Goal: Task Accomplishment & Management: Complete application form

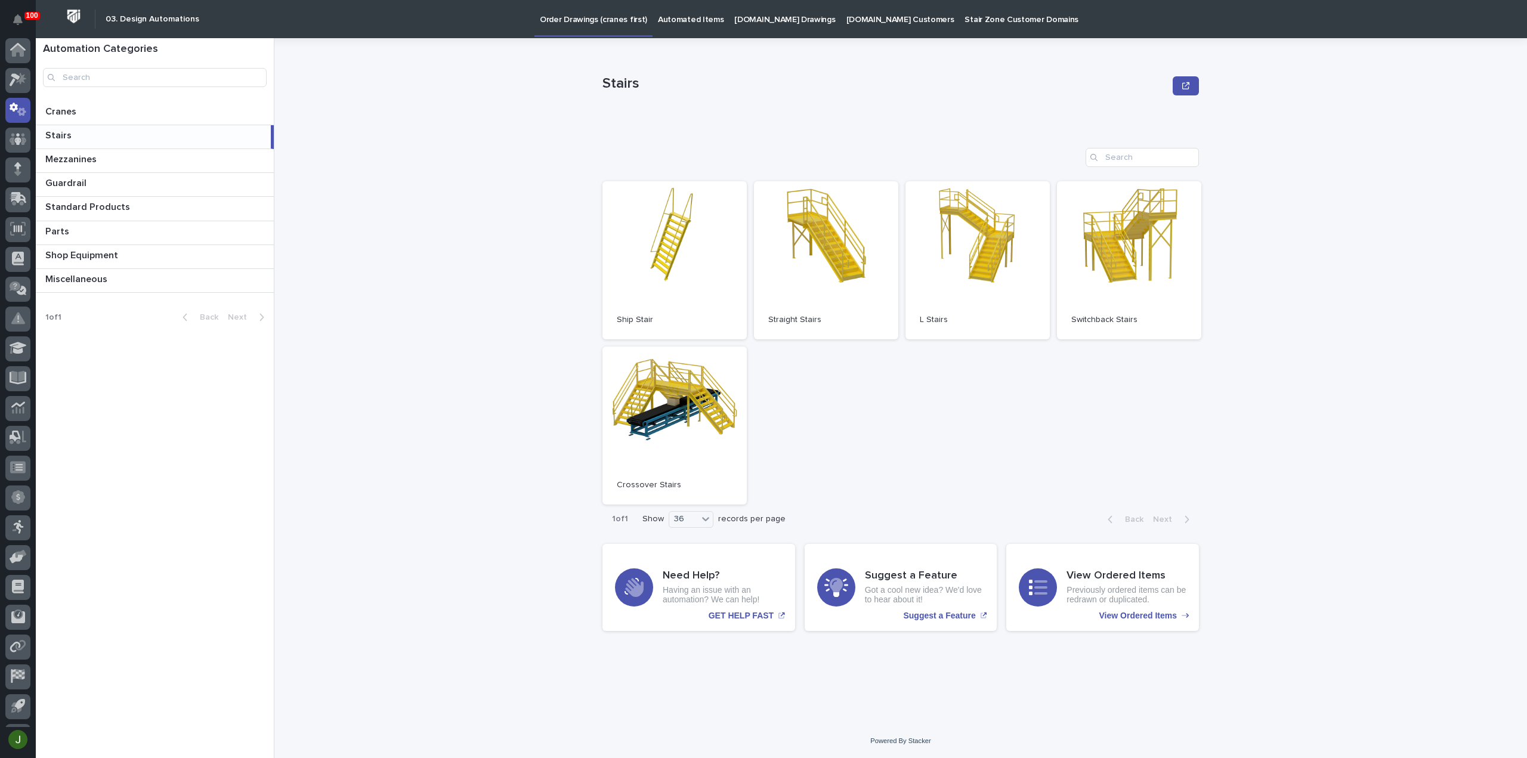
scroll to position [26, 0]
click at [12, 57] on icon at bounding box center [15, 54] width 11 height 13
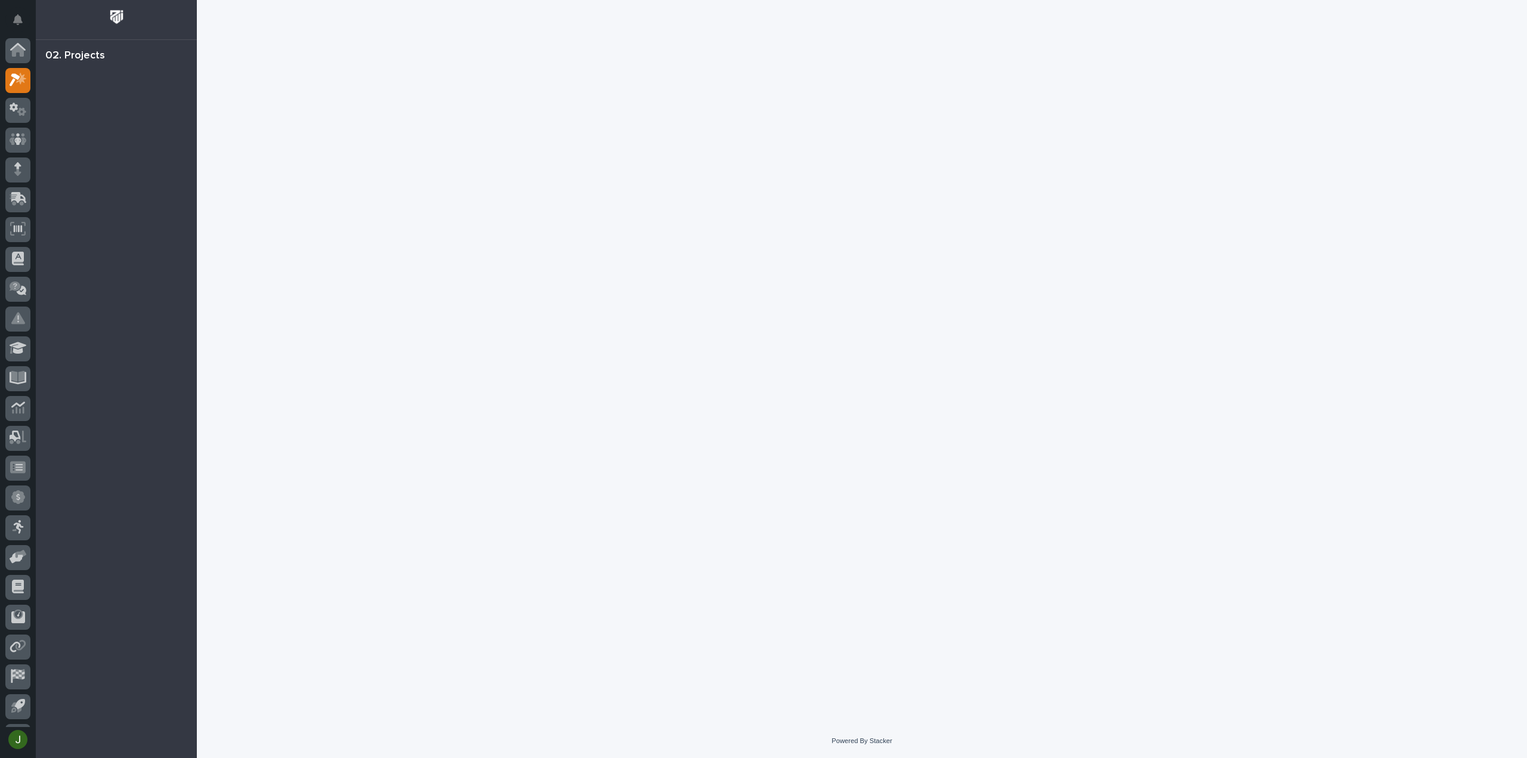
scroll to position [26, 0]
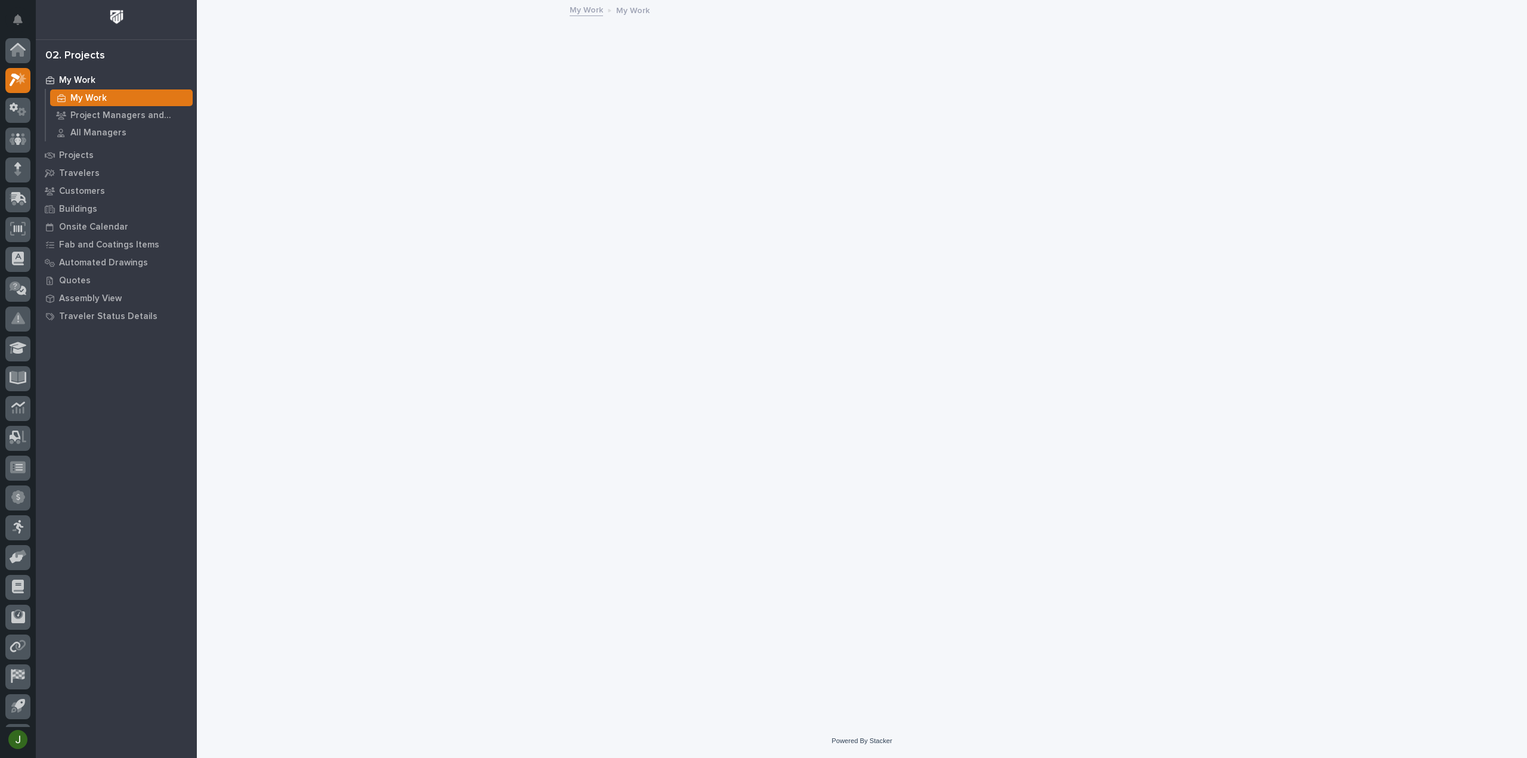
scroll to position [26, 0]
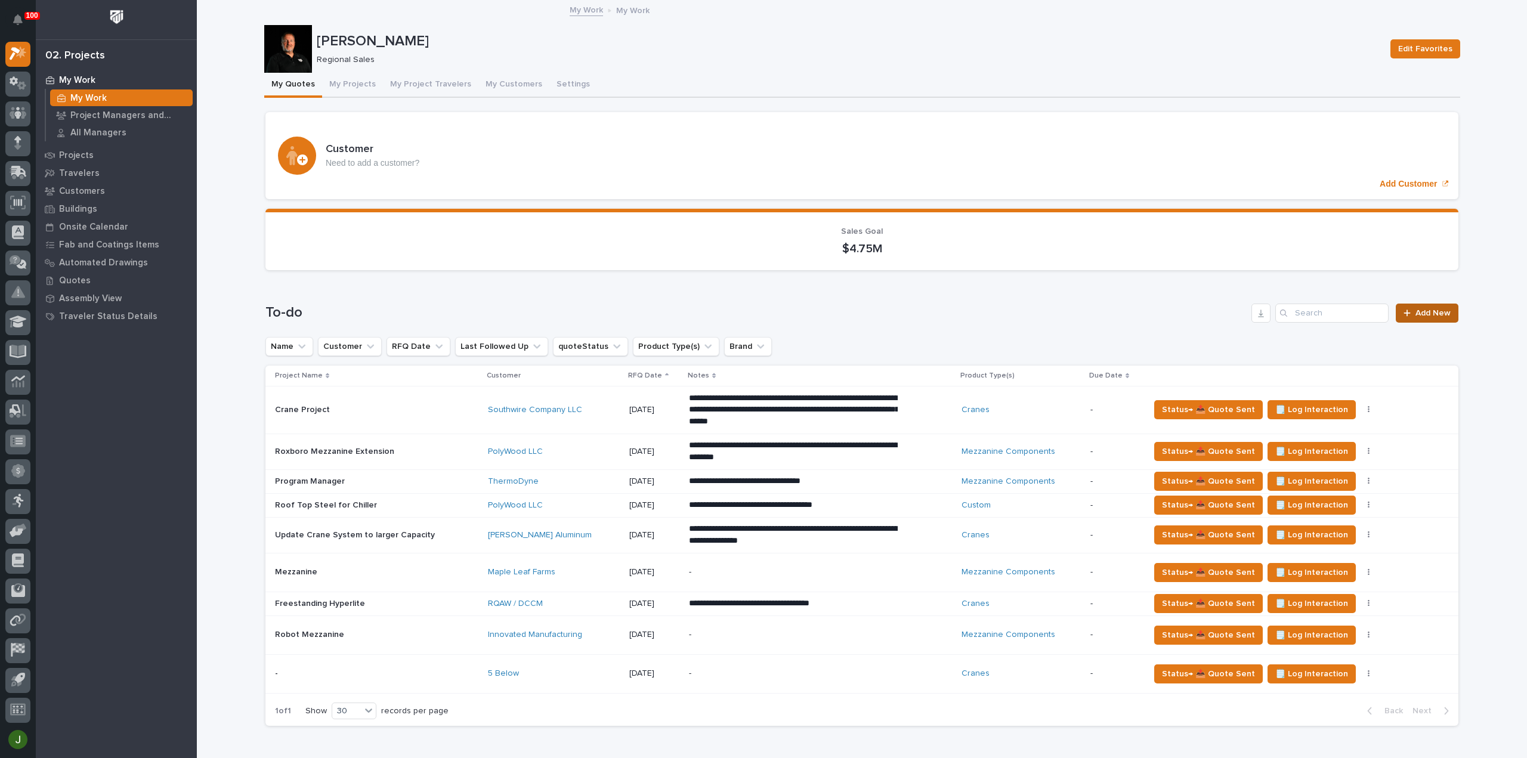
click at [1421, 313] on span "Add New" at bounding box center [1433, 313] width 35 height 8
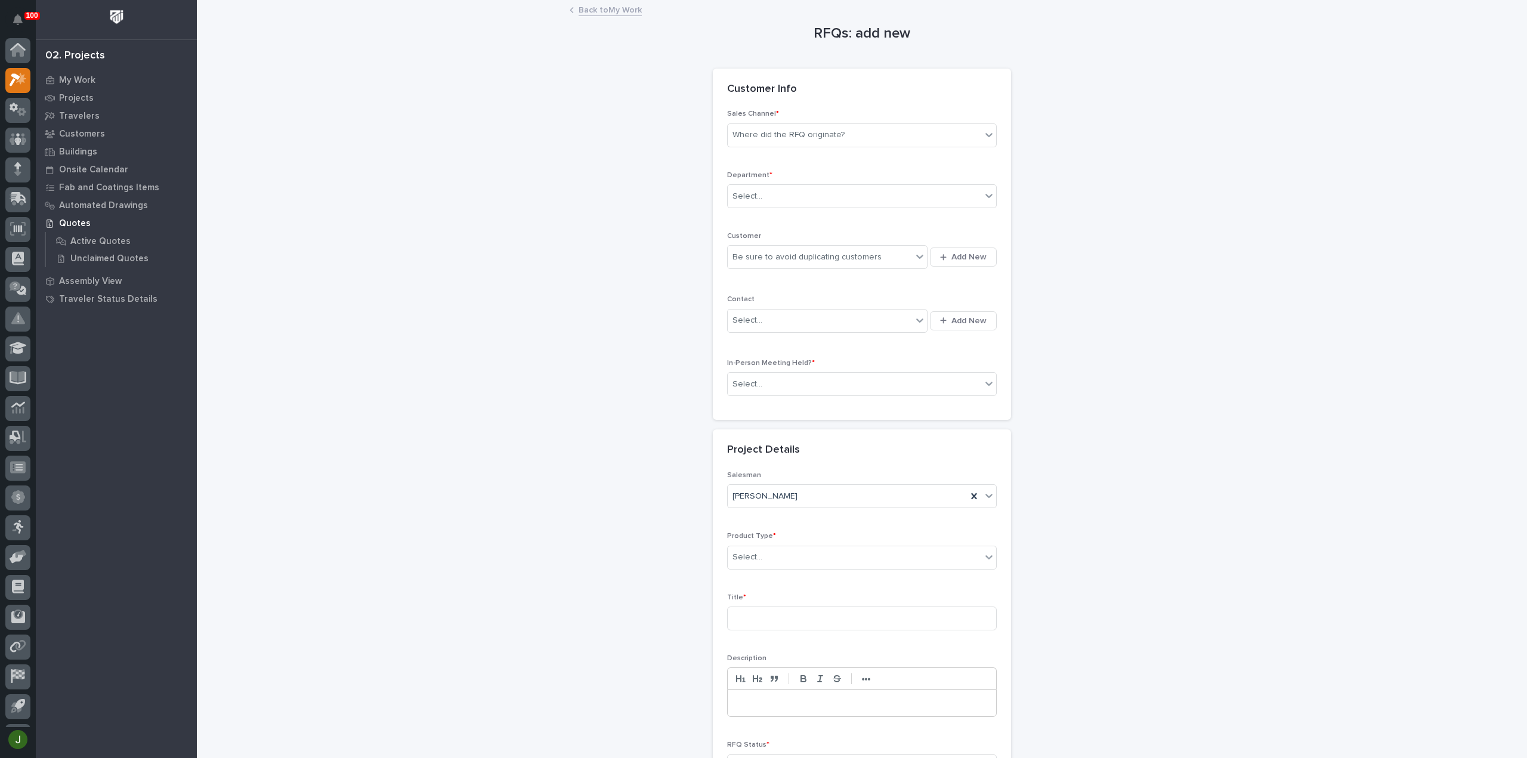
scroll to position [26, 0]
click at [813, 137] on div "Where did the RFQ originate?" at bounding box center [789, 135] width 112 height 13
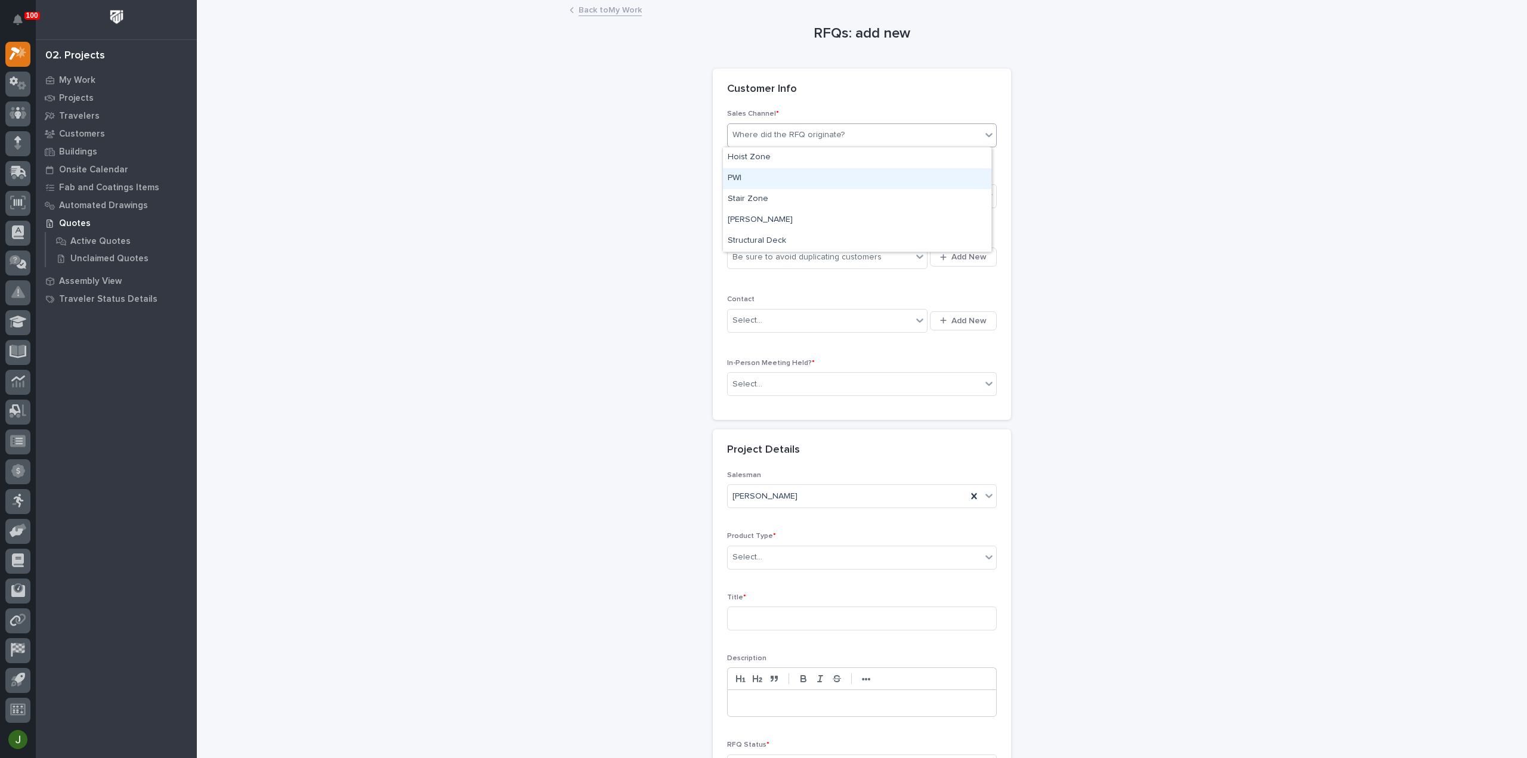
click at [748, 175] on div "PWI" at bounding box center [857, 178] width 268 height 21
click at [743, 195] on div "Select..." at bounding box center [748, 196] width 30 height 13
click at [740, 240] on span "Regional Sales" at bounding box center [759, 237] width 63 height 13
click at [742, 262] on div "Be sure to avoid duplicating customers" at bounding box center [807, 257] width 149 height 13
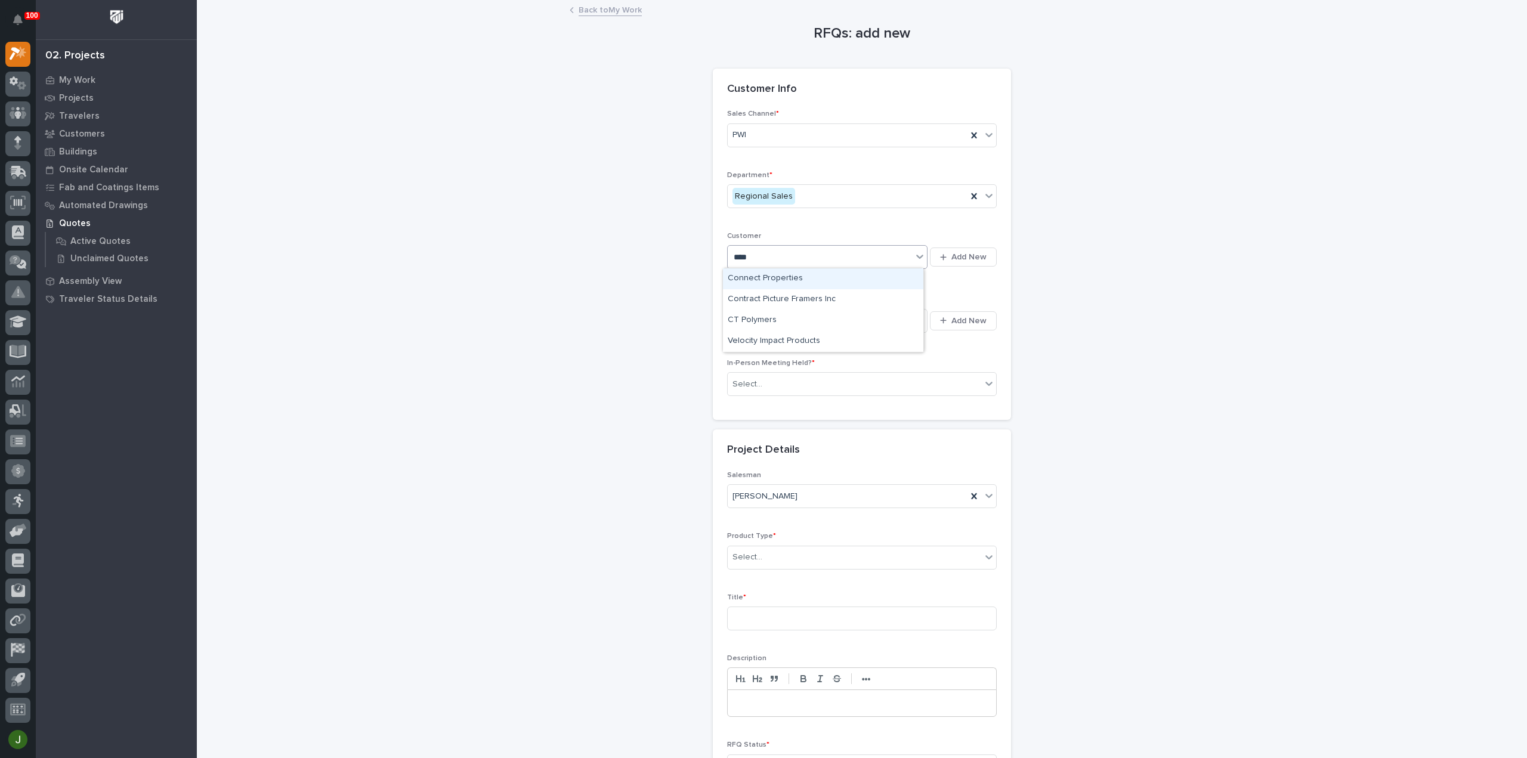
type input "*****"
click at [787, 279] on div "CT Polymers" at bounding box center [823, 278] width 200 height 21
click at [761, 323] on div "Select..." at bounding box center [820, 321] width 184 height 20
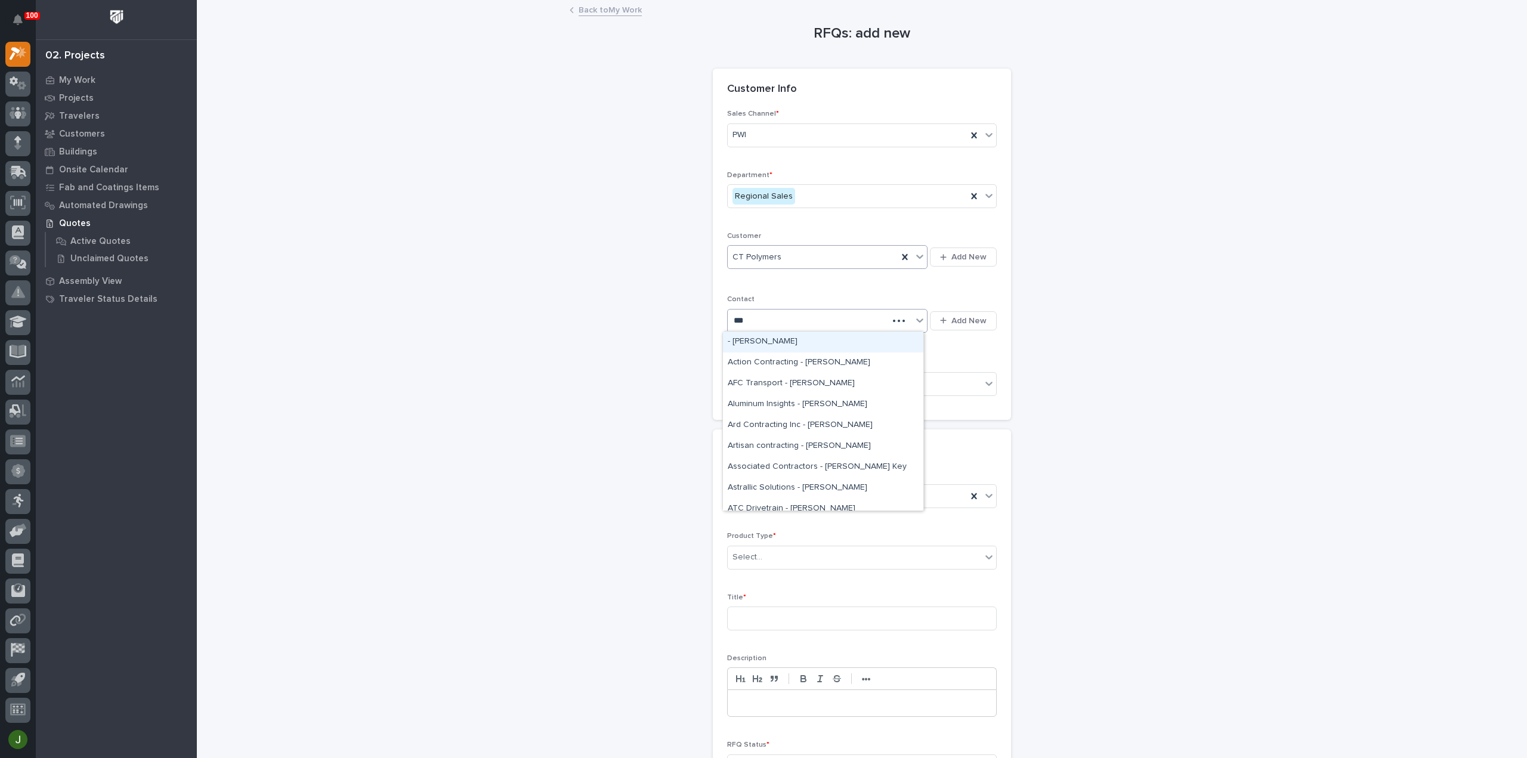
type input "****"
click at [790, 361] on div "CTP - [PERSON_NAME]" at bounding box center [823, 363] width 200 height 21
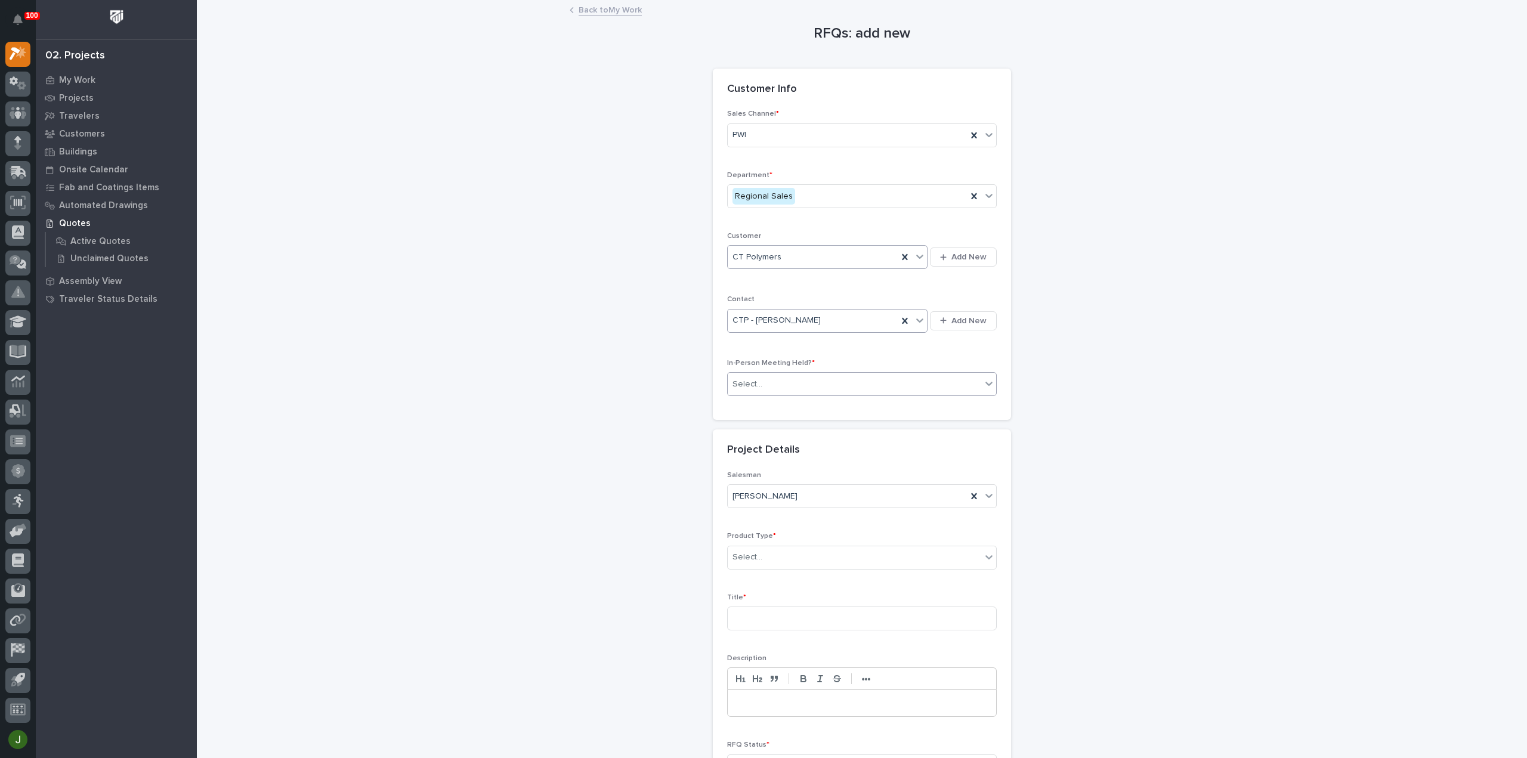
click at [768, 385] on div "Select..." at bounding box center [855, 385] width 254 height 20
click at [757, 398] on div "Yes" at bounding box center [857, 404] width 268 height 21
click at [757, 552] on div "Select..." at bounding box center [855, 558] width 254 height 20
click at [758, 721] on div "Mezzanine Components" at bounding box center [857, 724] width 268 height 21
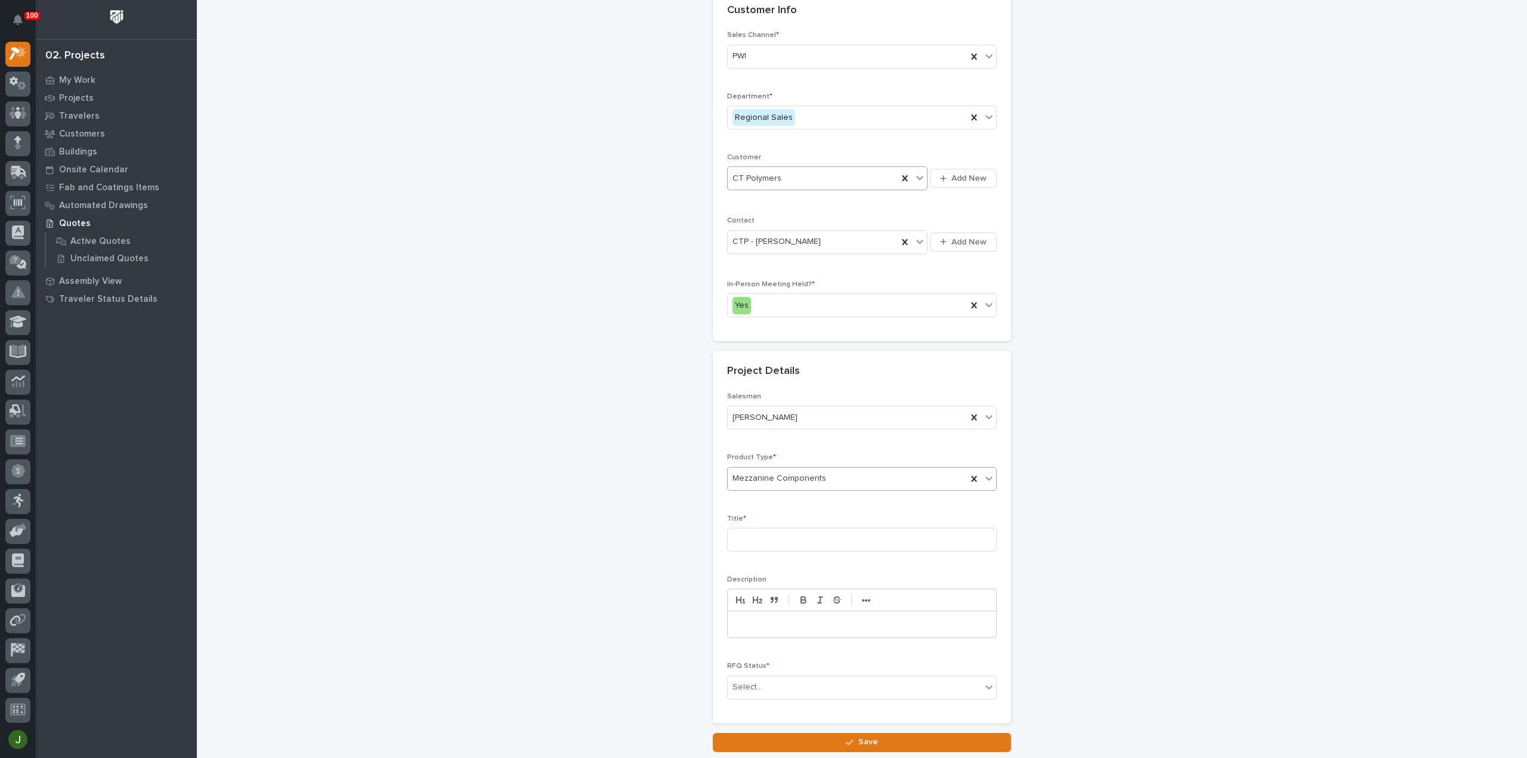
scroll to position [162, 0]
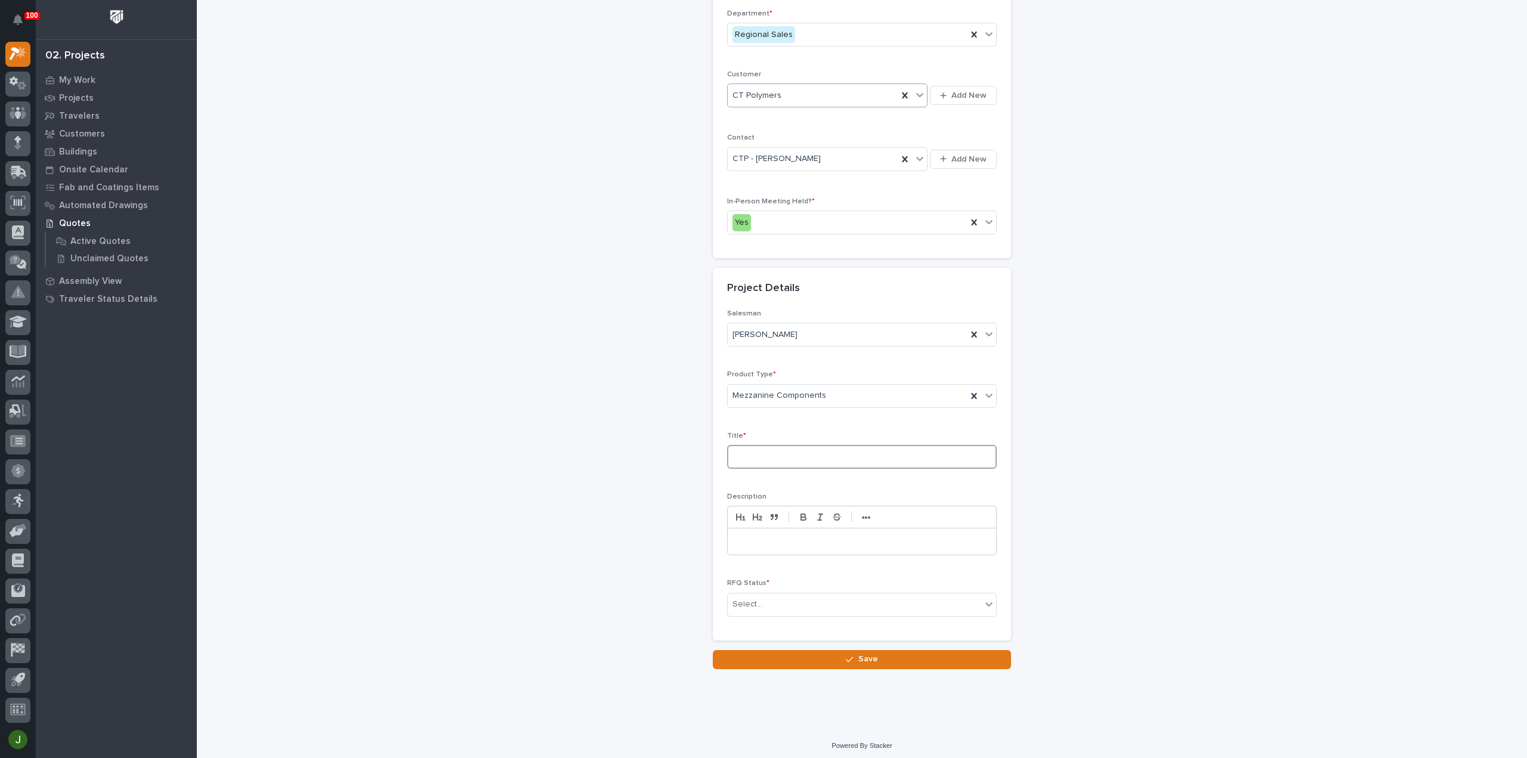
click at [746, 452] on input at bounding box center [862, 457] width 270 height 24
type input "Load Platform and Ship Stair"
click at [762, 595] on div "Select..." at bounding box center [855, 605] width 254 height 20
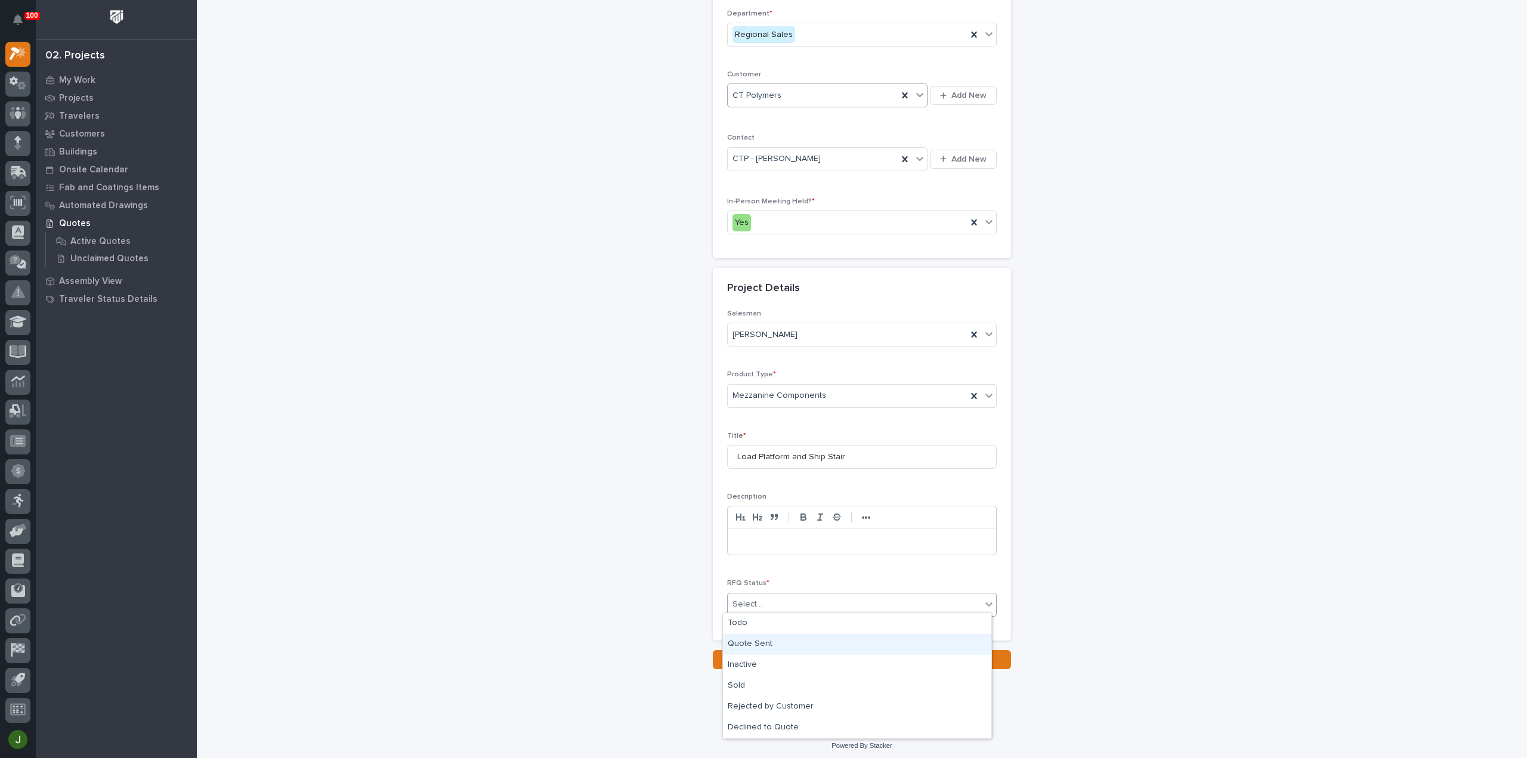
click at [759, 644] on div "Quote Sent" at bounding box center [857, 644] width 268 height 21
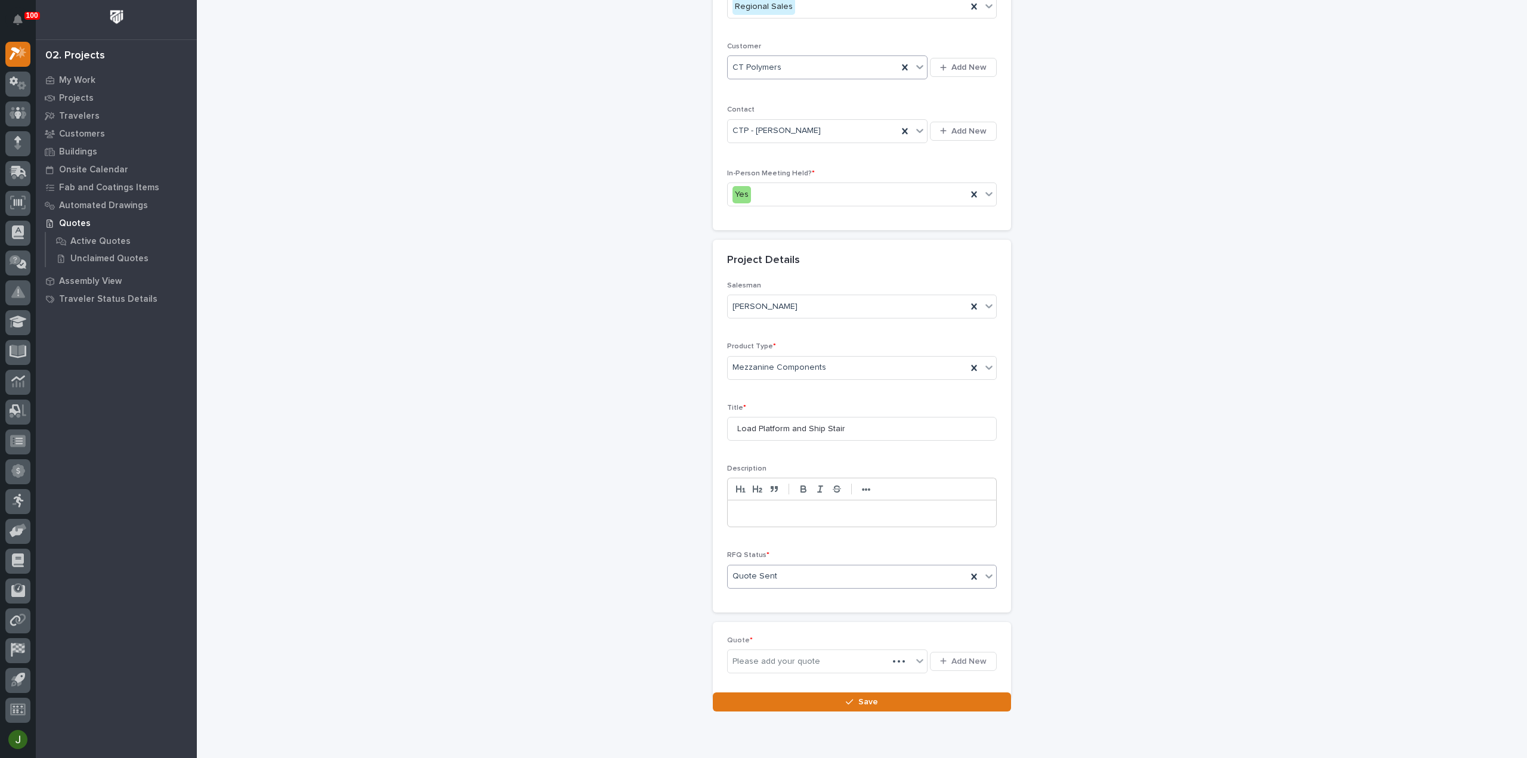
scroll to position [205, 0]
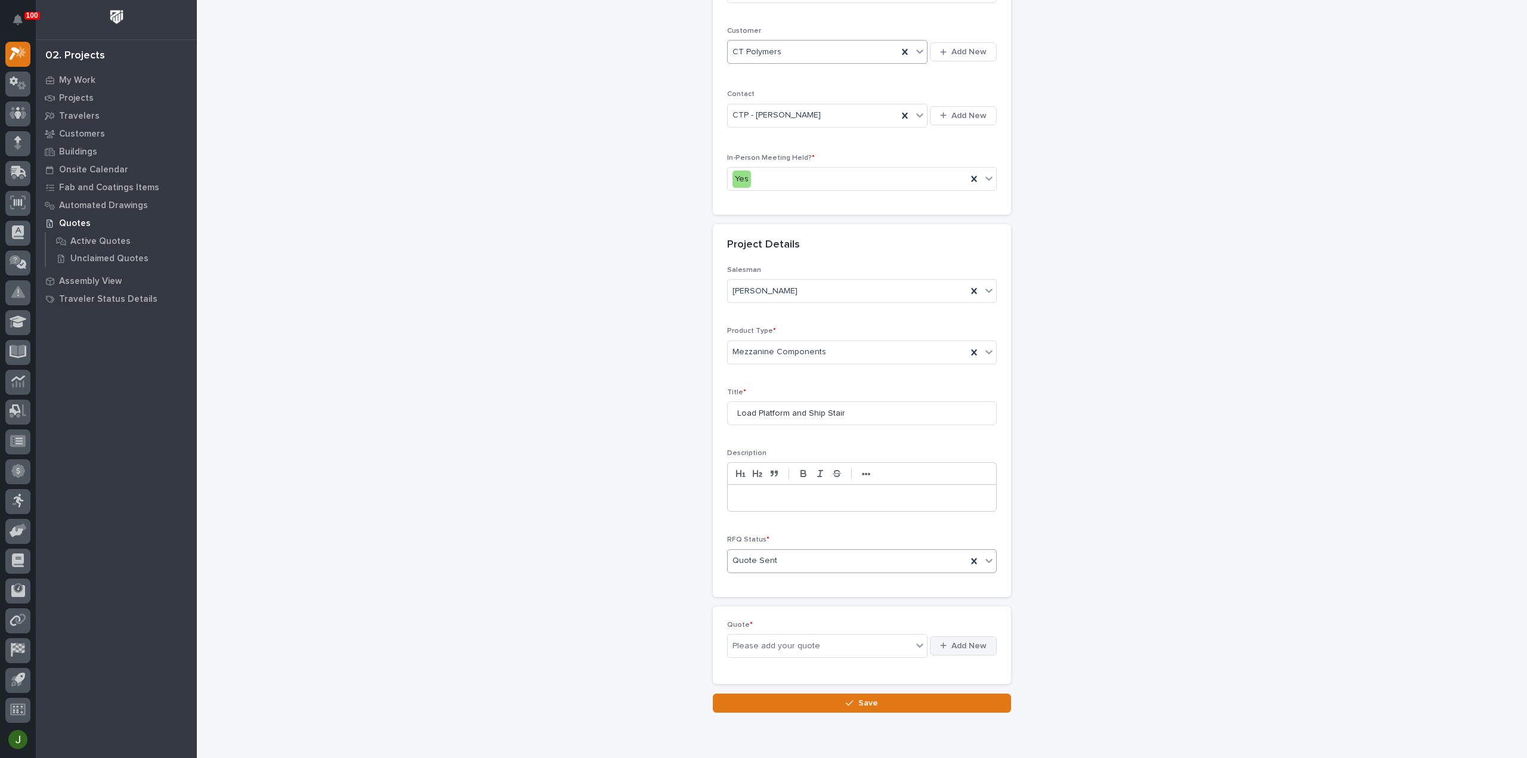
click at [955, 641] on span "Add New" at bounding box center [969, 646] width 35 height 11
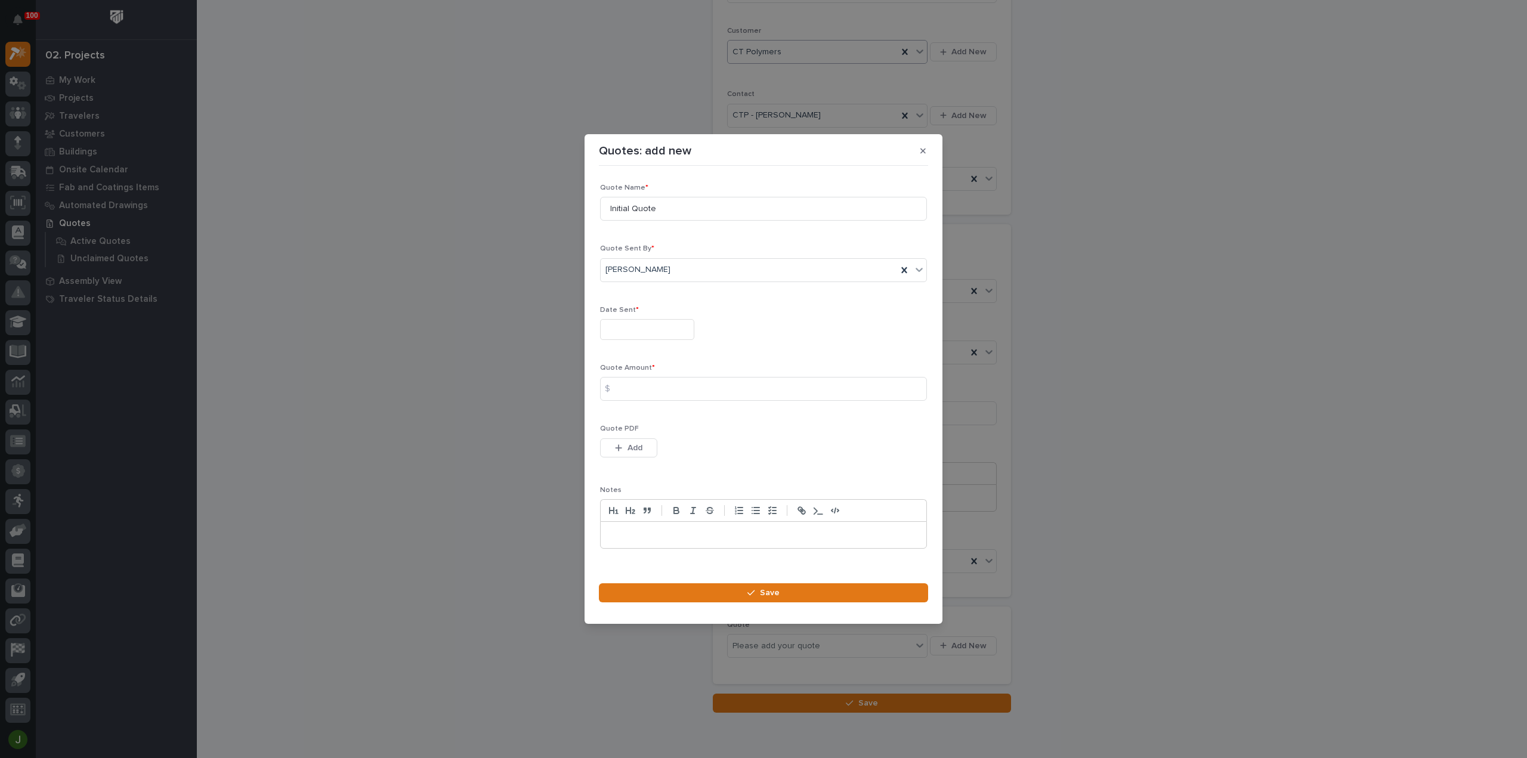
click at [620, 332] on input "text" at bounding box center [647, 329] width 94 height 21
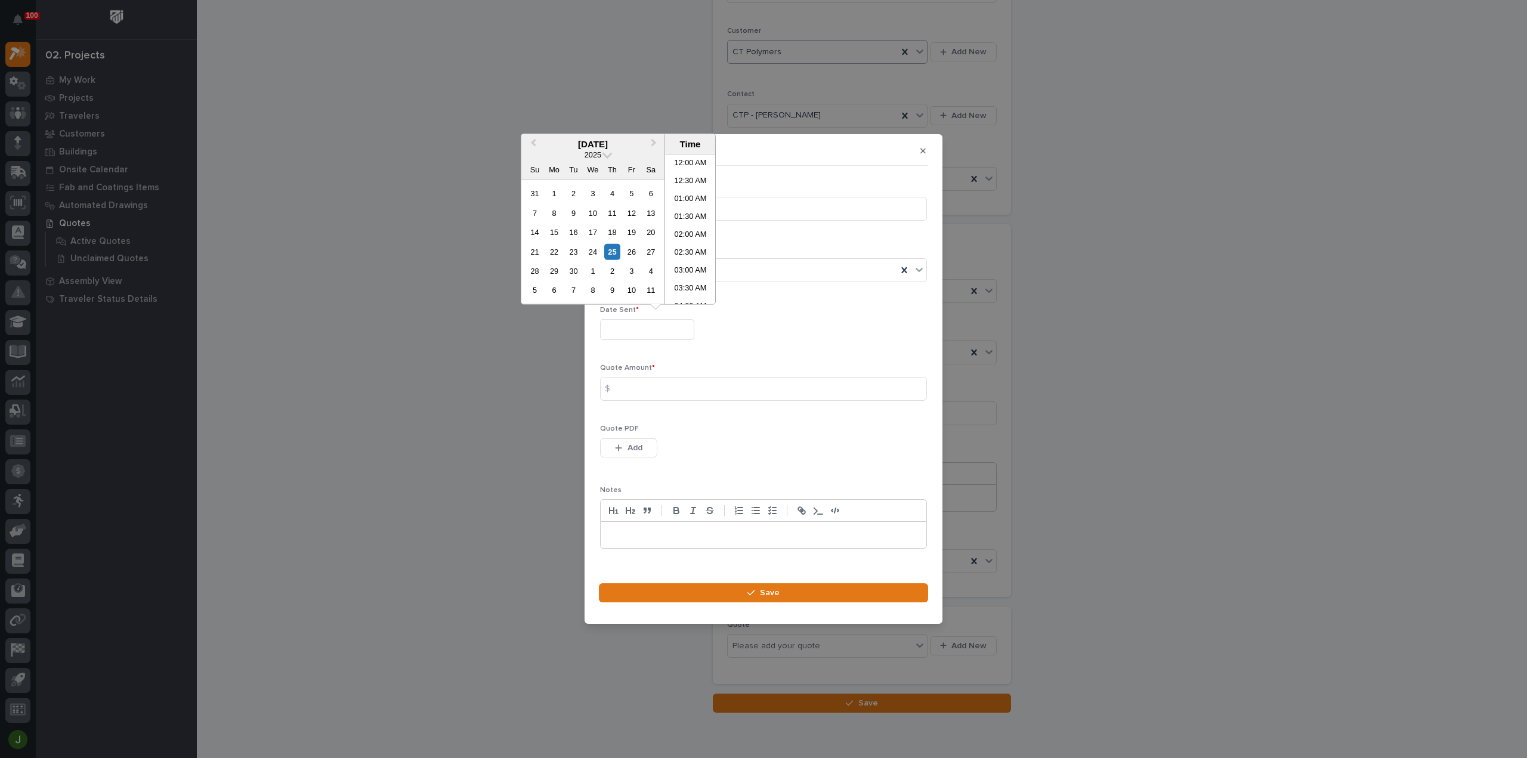
scroll to position [507, 0]
click at [687, 230] on li "04:00 PM" at bounding box center [690, 230] width 51 height 18
type input "**********"
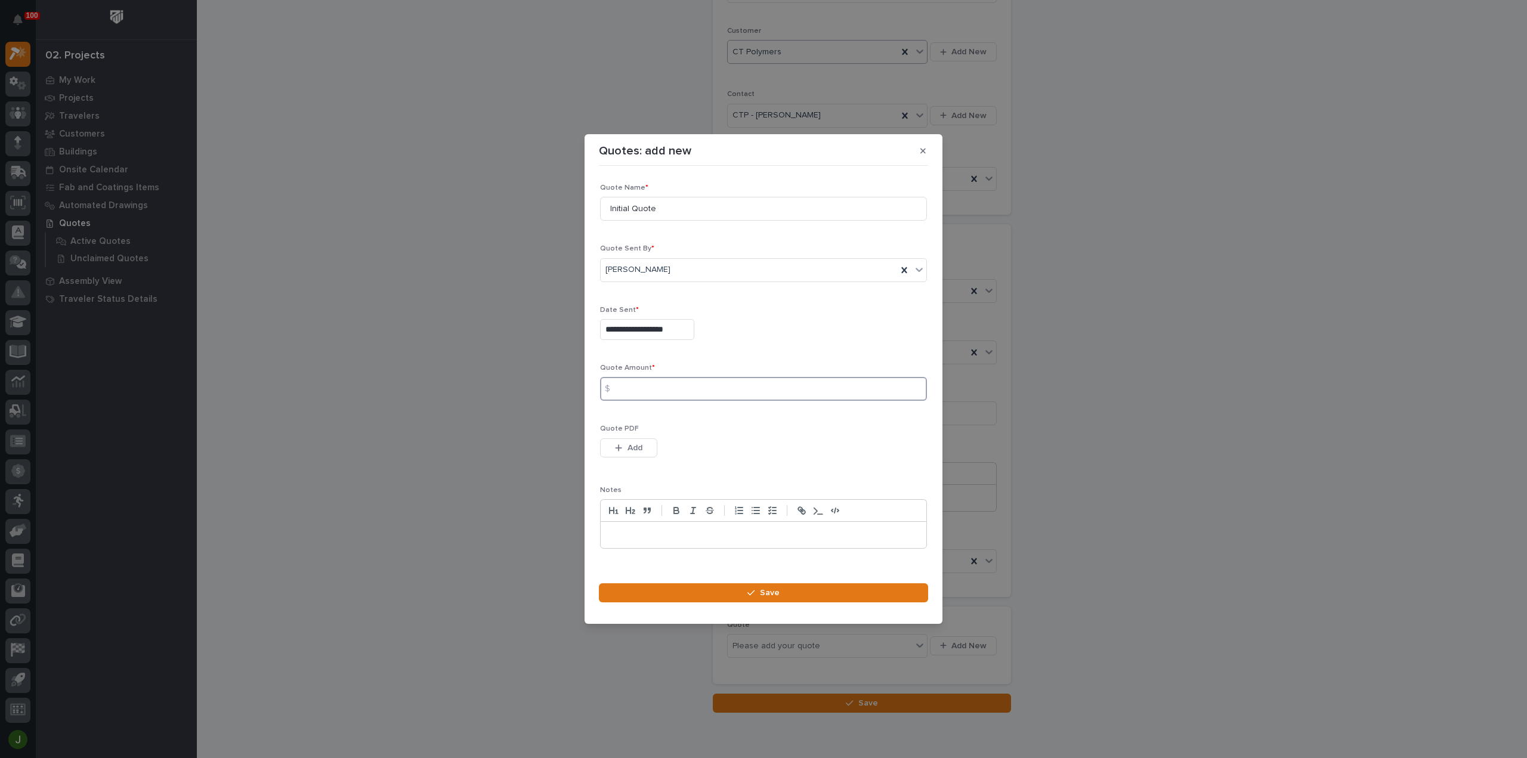
click at [643, 391] on input at bounding box center [763, 389] width 327 height 24
click at [630, 389] on input at bounding box center [763, 389] width 327 height 24
type input "12651"
click at [628, 447] on span "Add" at bounding box center [635, 448] width 15 height 11
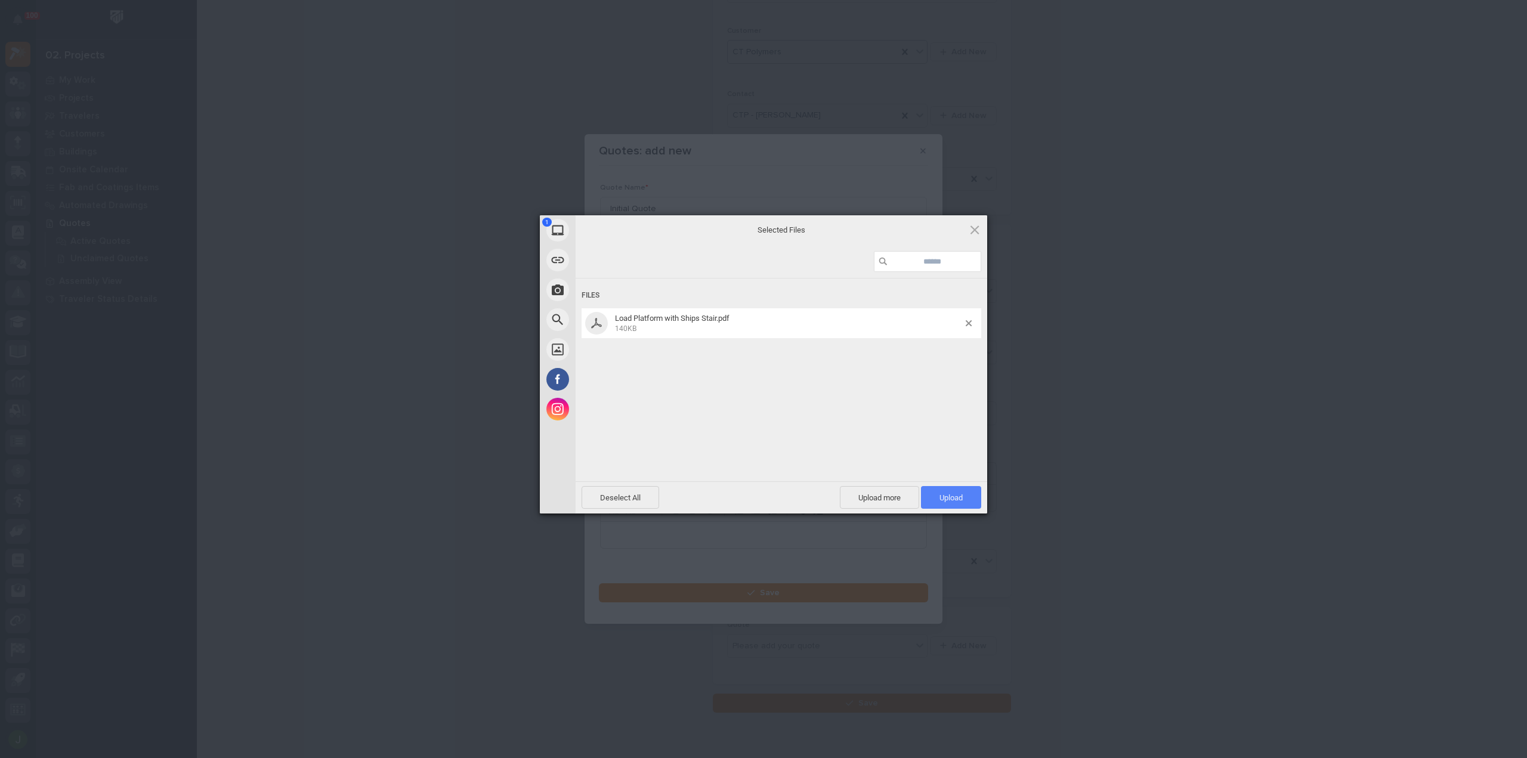
click at [946, 496] on span "Upload 1" at bounding box center [951, 497] width 23 height 9
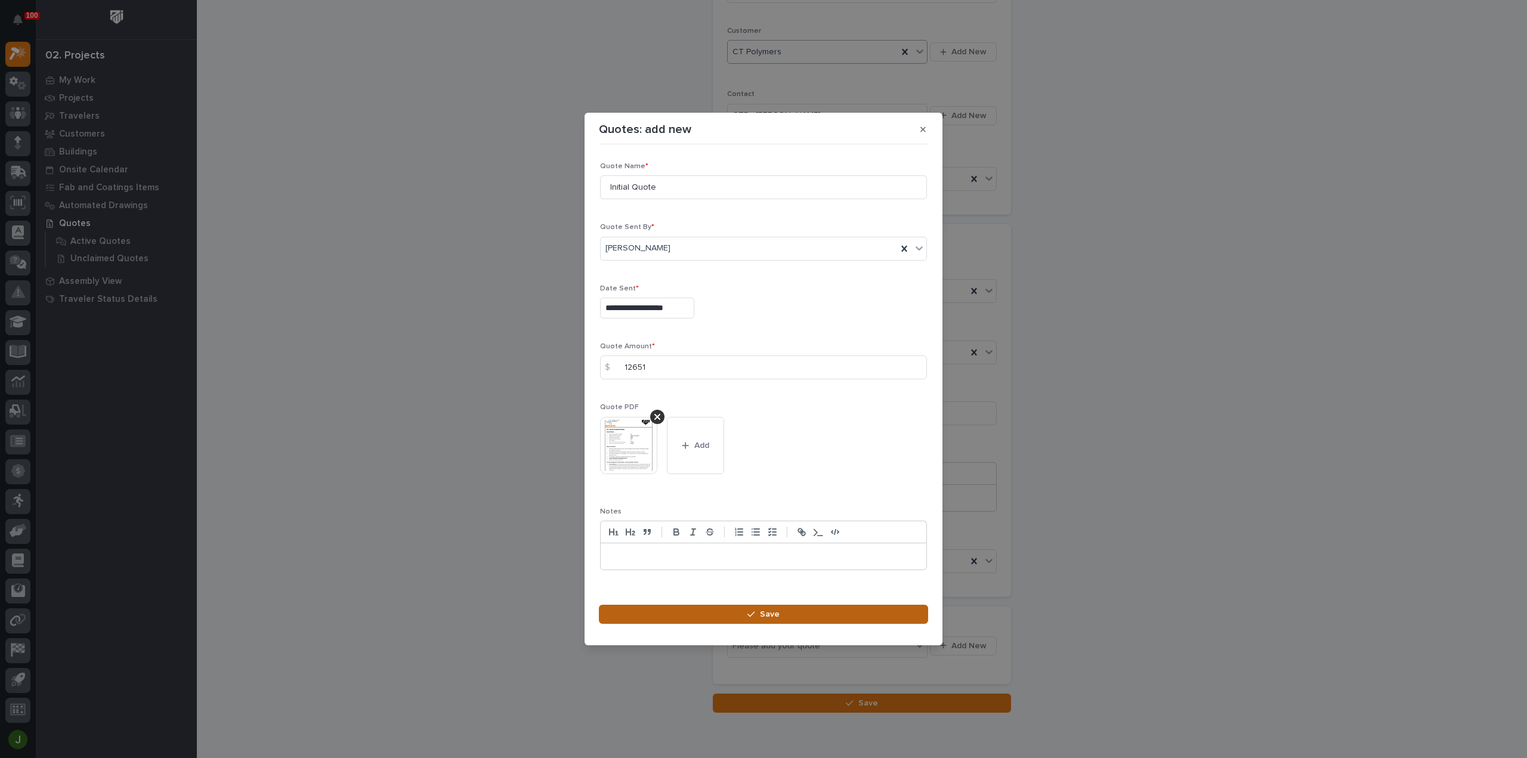
click at [771, 613] on span "Save" at bounding box center [770, 614] width 20 height 11
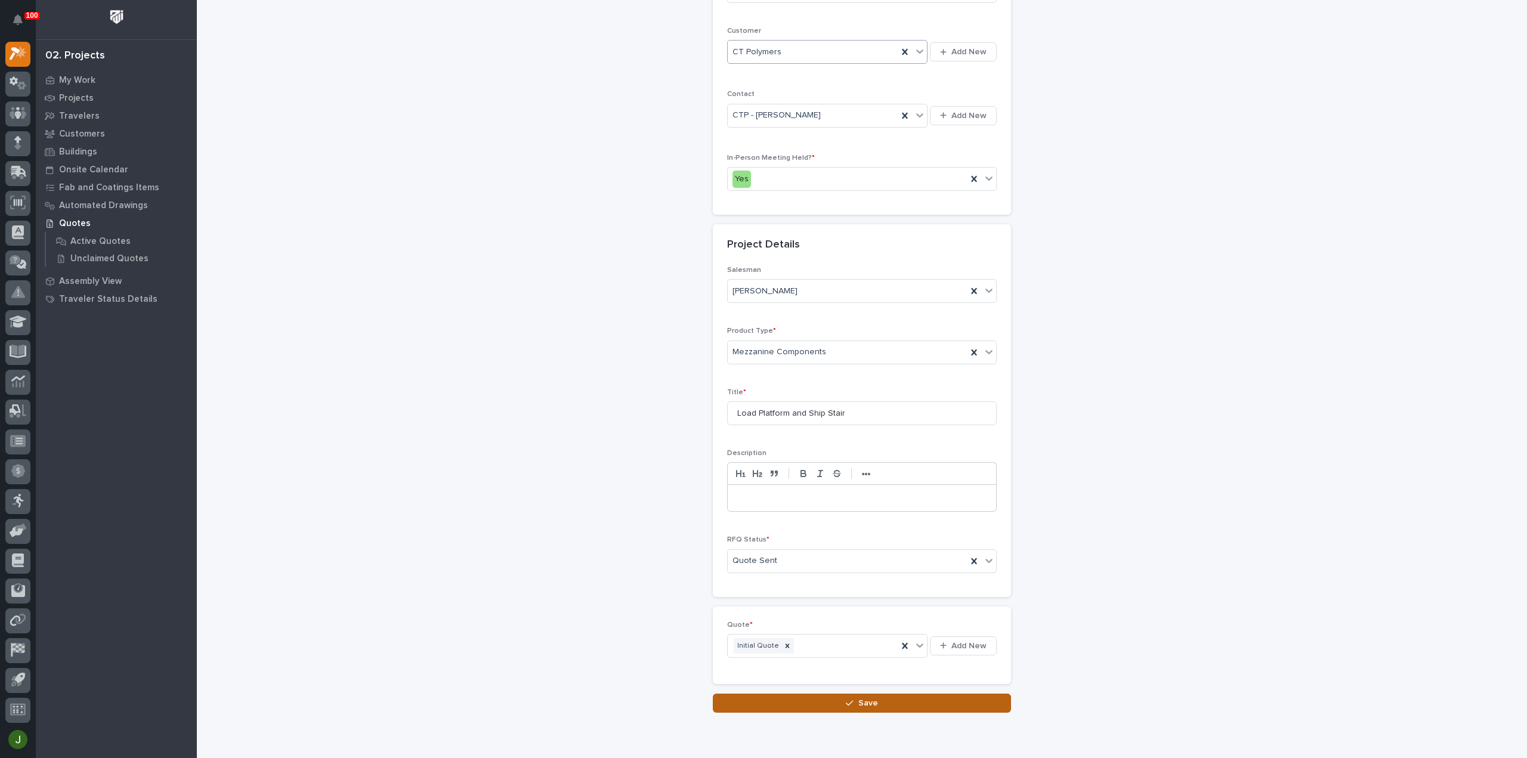
click at [830, 699] on button "Save" at bounding box center [862, 703] width 298 height 19
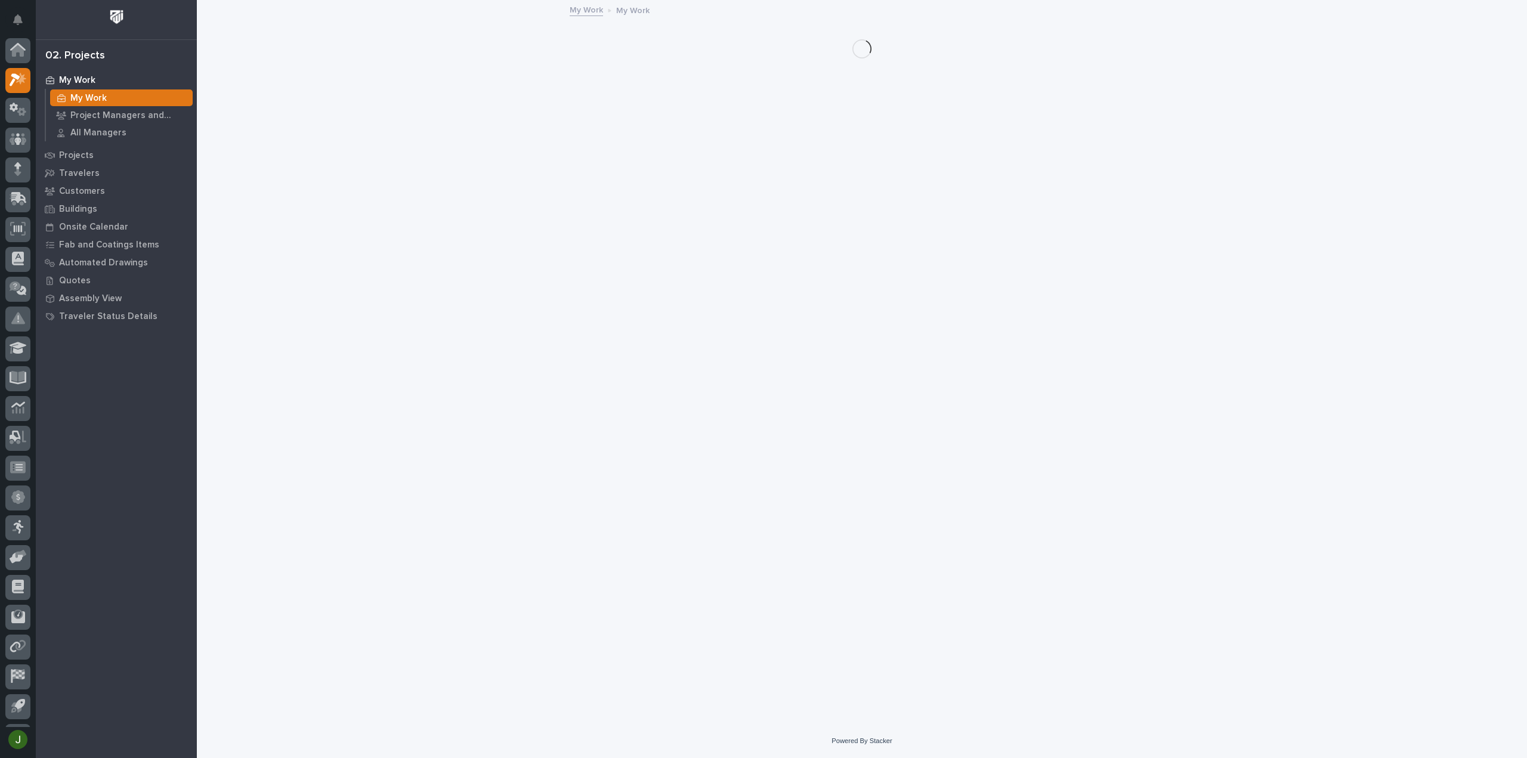
scroll to position [26, 0]
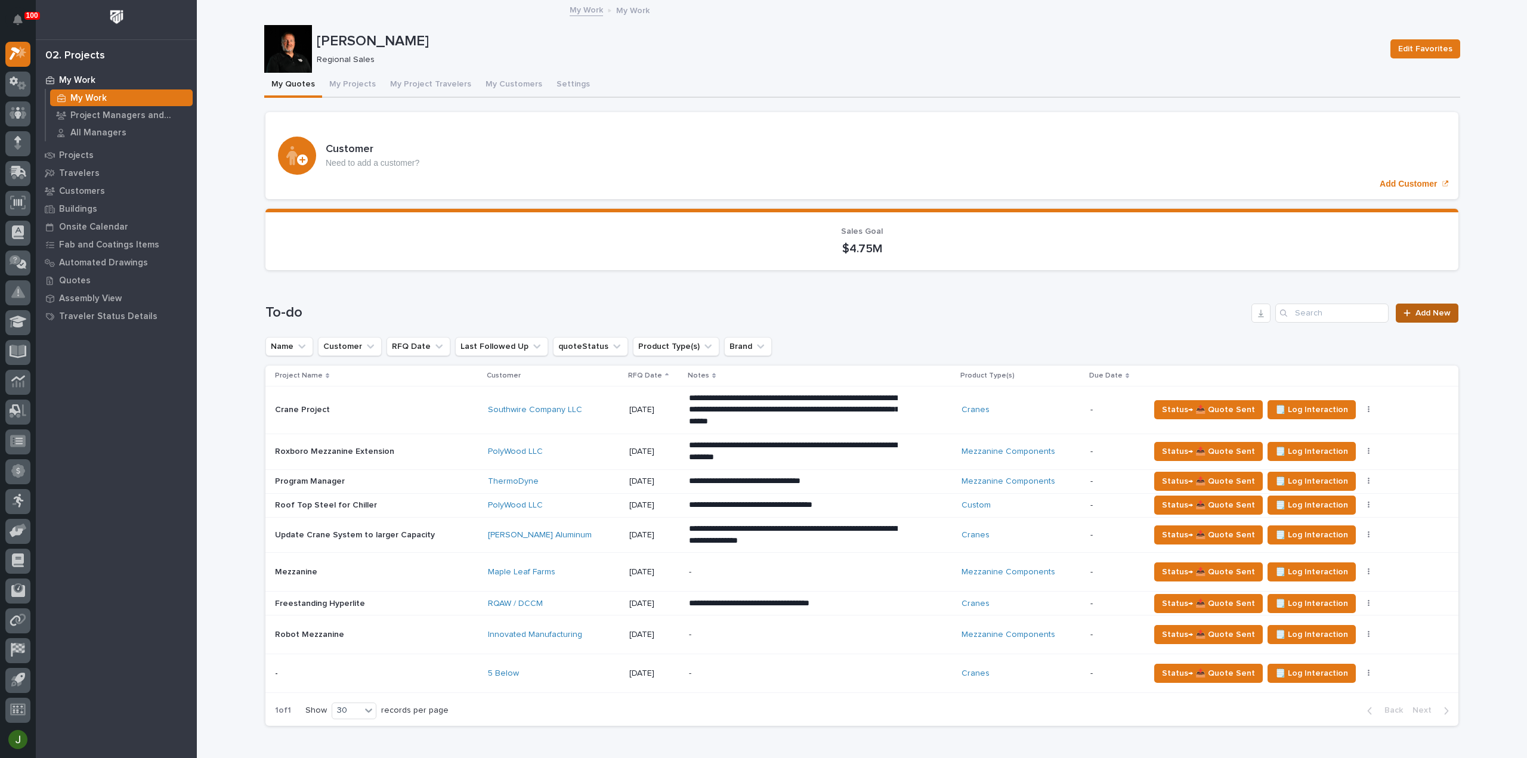
click at [1417, 309] on span "Add New" at bounding box center [1433, 313] width 35 height 8
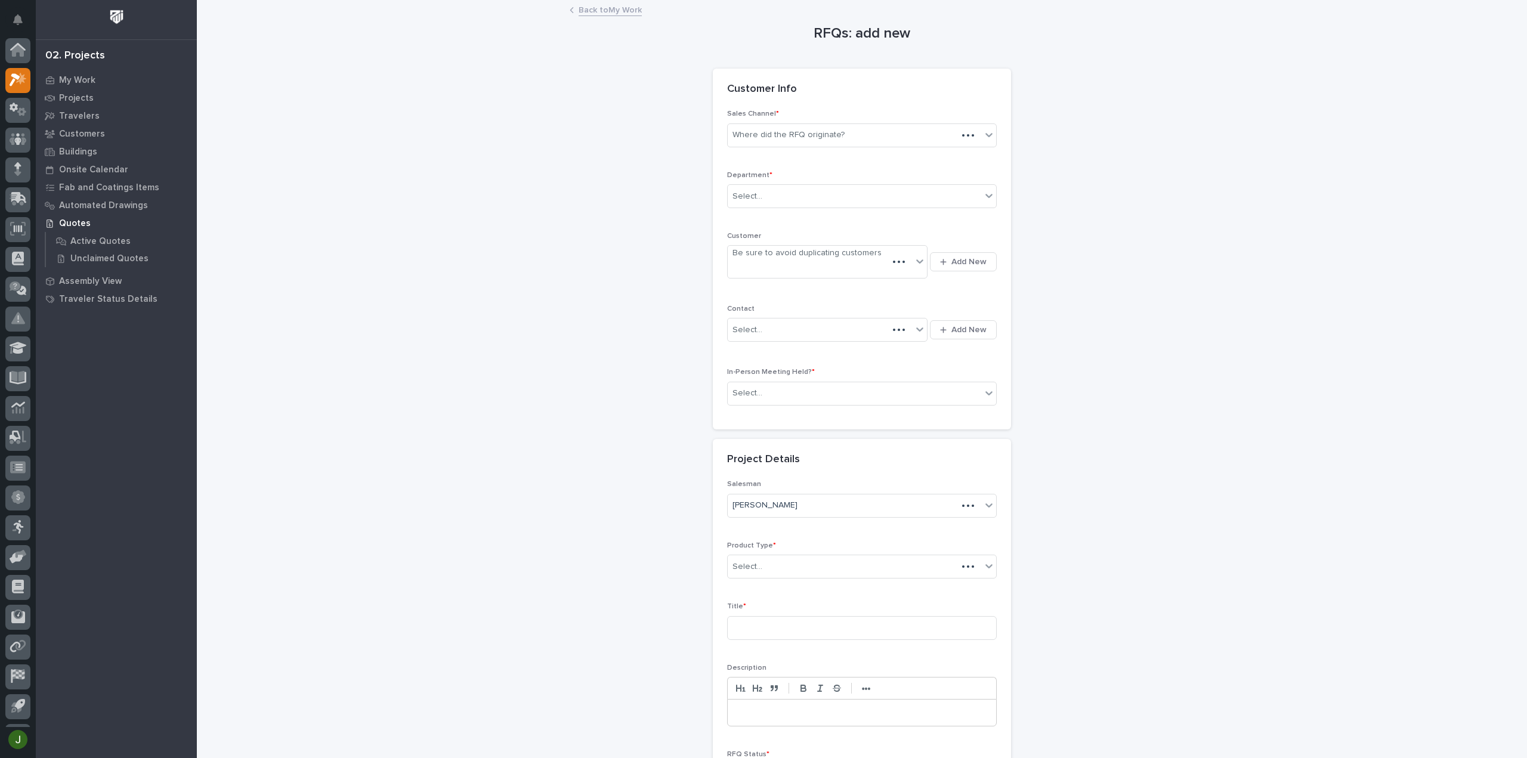
scroll to position [26, 0]
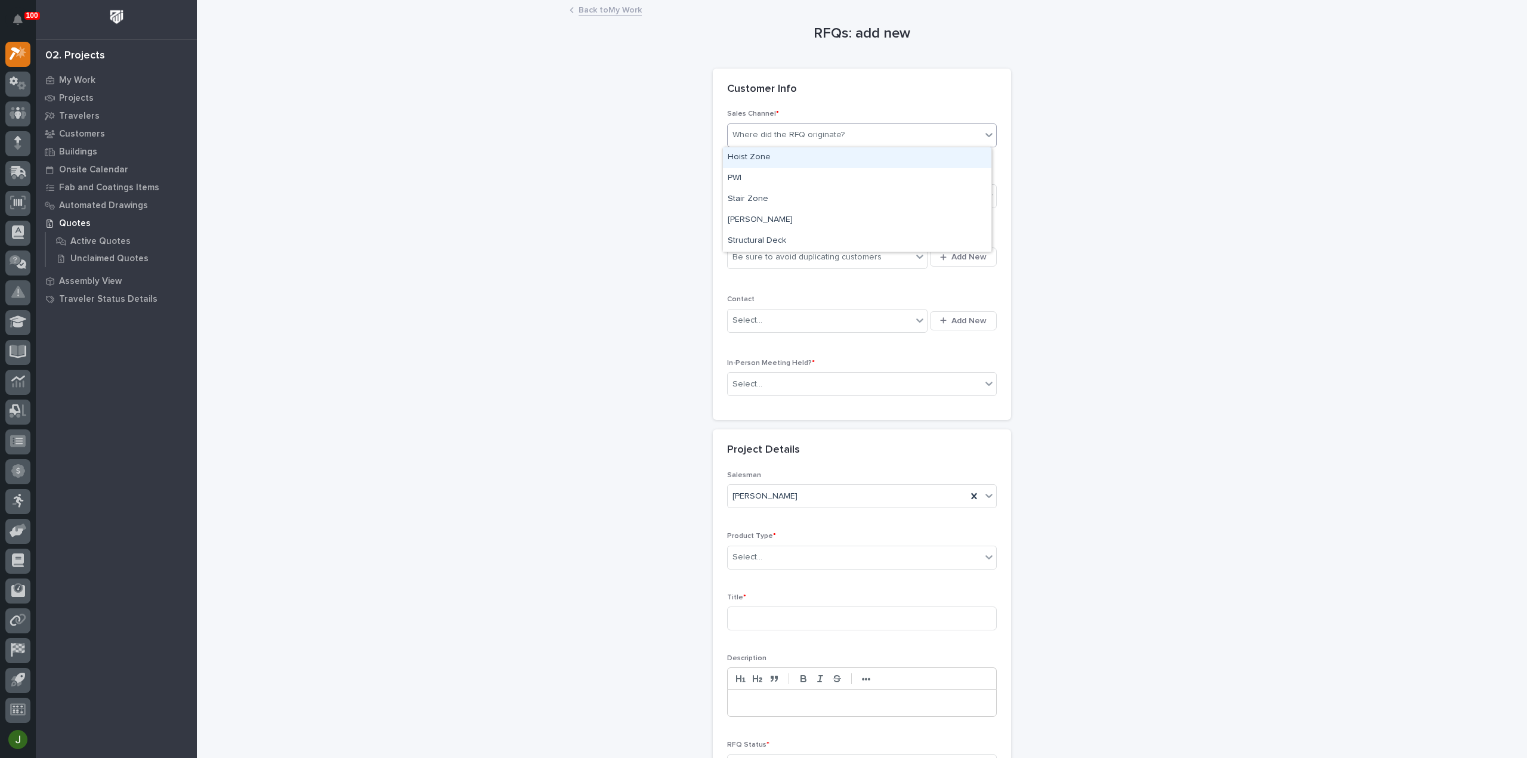
click at [783, 134] on div "Where did the RFQ originate?" at bounding box center [789, 135] width 112 height 13
click at [754, 183] on div "PWI" at bounding box center [857, 178] width 268 height 21
click at [751, 190] on div "Select..." at bounding box center [748, 196] width 30 height 13
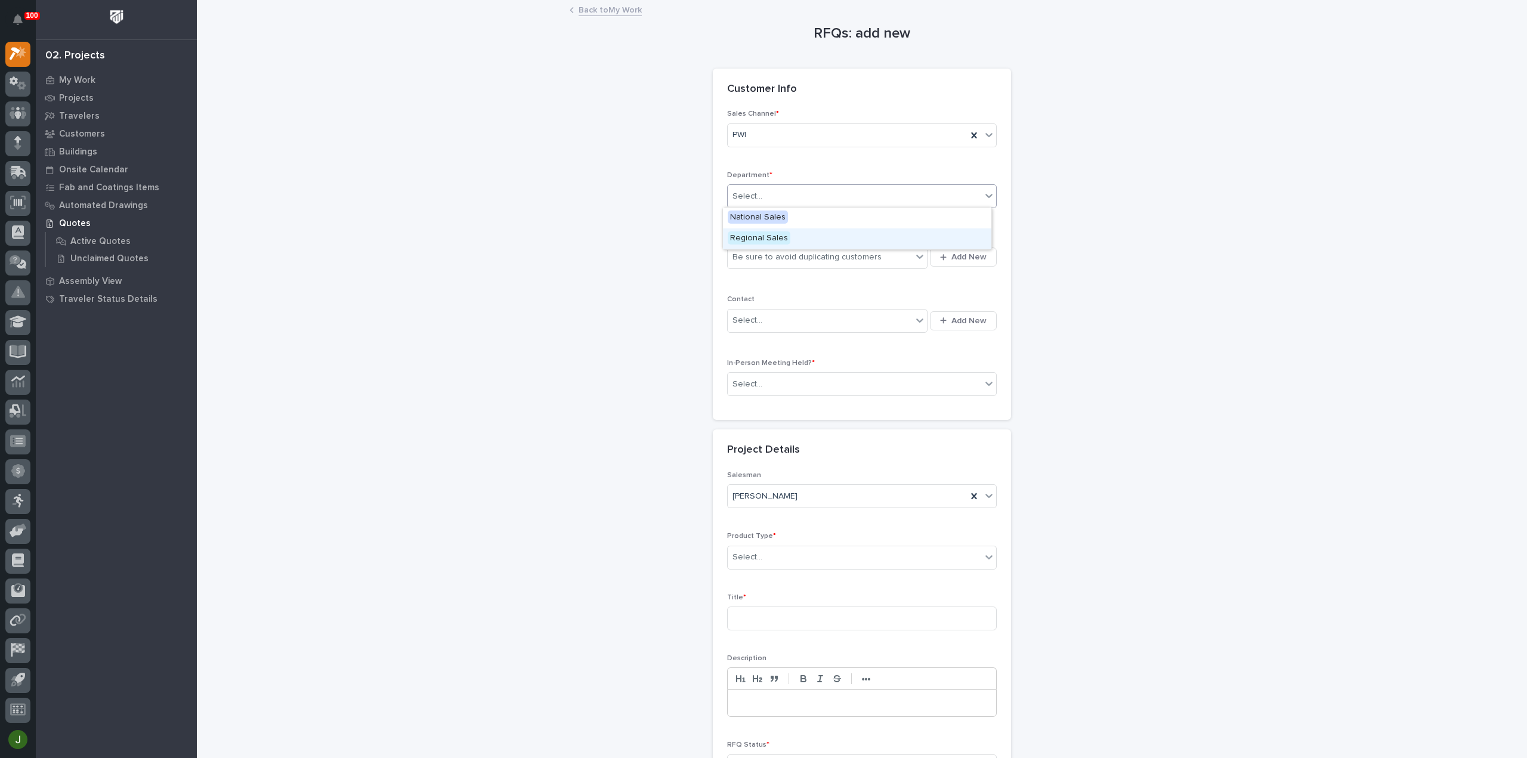
click at [746, 240] on span "Regional Sales" at bounding box center [759, 237] width 63 height 13
click at [755, 254] on div "Be sure to avoid duplicating customers" at bounding box center [807, 257] width 149 height 13
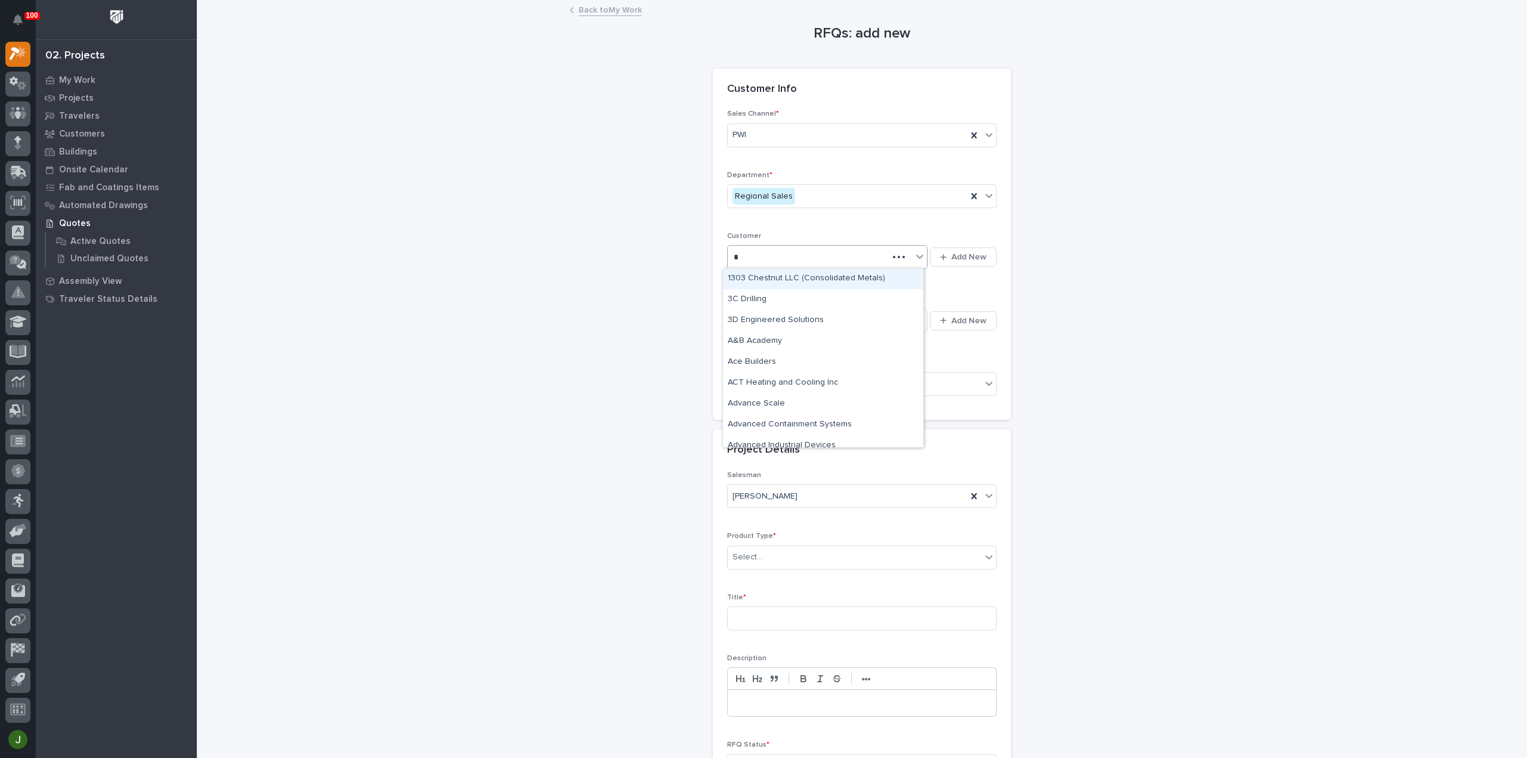
type input "**"
click at [764, 280] on div "DJ Construction" at bounding box center [823, 278] width 200 height 21
click at [757, 319] on div "Select..." at bounding box center [820, 321] width 184 height 20
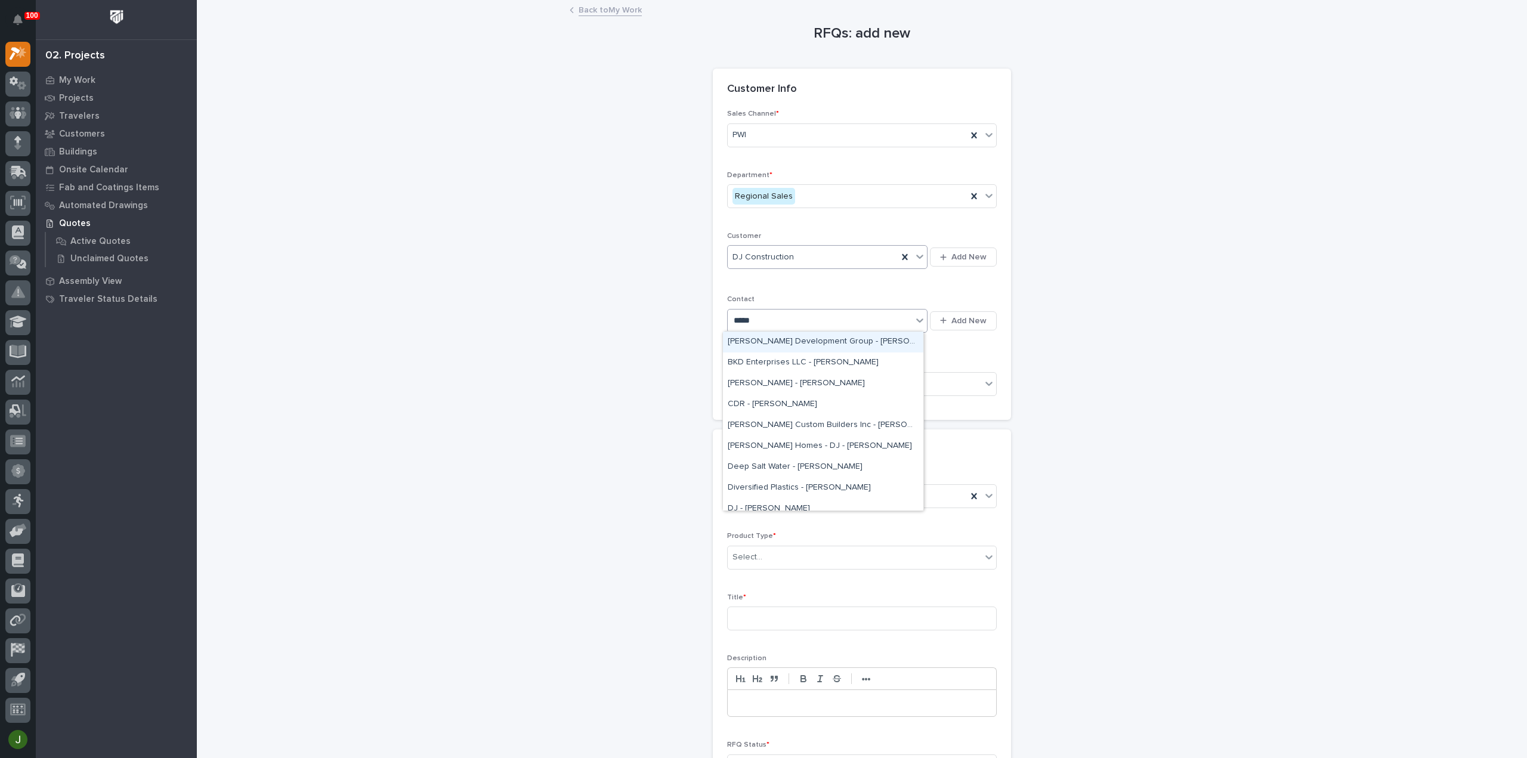
type input "******"
click at [783, 363] on div "DJ - [PERSON_NAME]" at bounding box center [823, 363] width 200 height 21
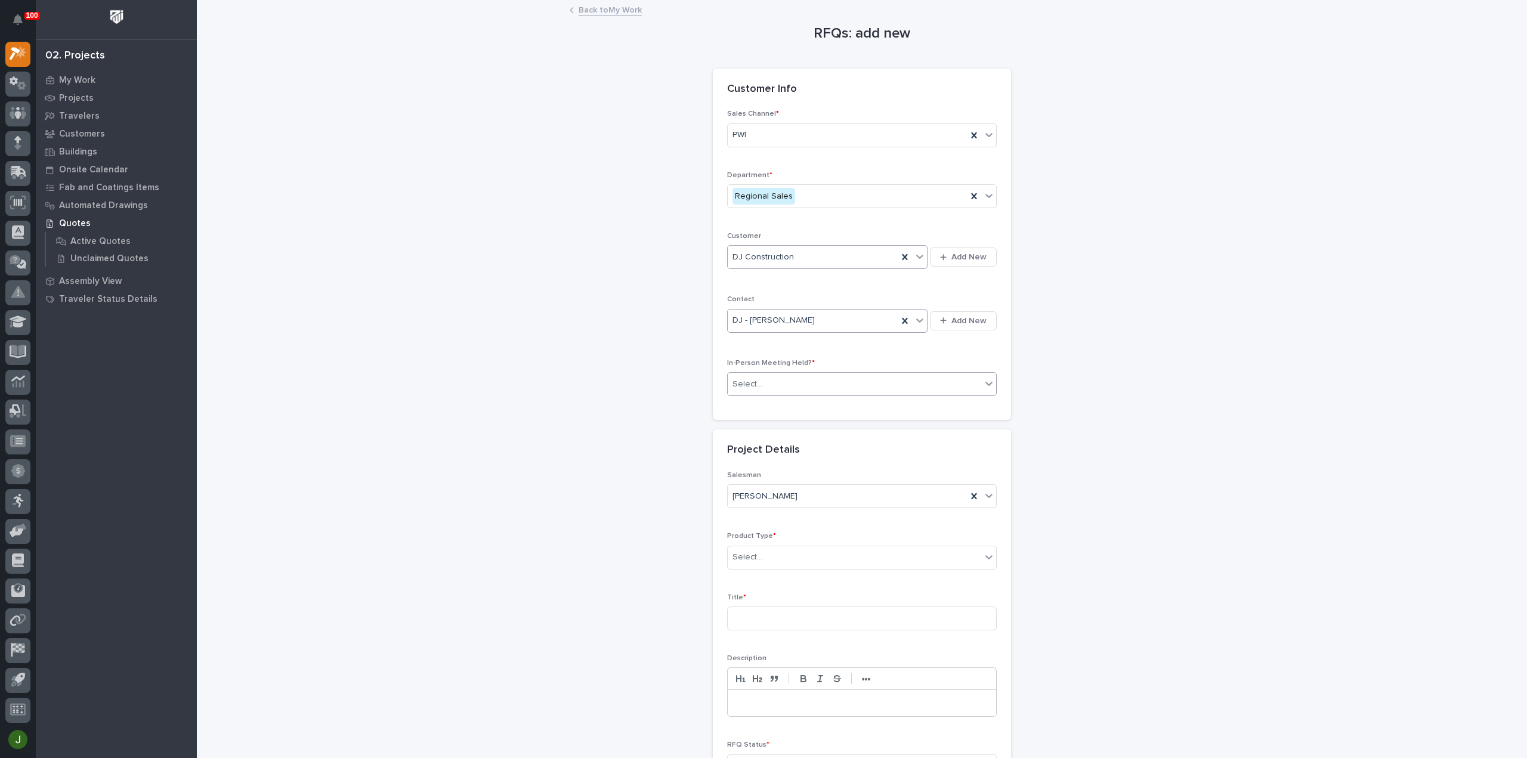
click at [775, 379] on div "Select..." at bounding box center [855, 385] width 254 height 20
click at [755, 402] on div "Yes" at bounding box center [857, 404] width 268 height 21
click at [751, 559] on div "Select..." at bounding box center [748, 557] width 30 height 13
click at [771, 693] on div "Mezzanine Components" at bounding box center [857, 694] width 268 height 21
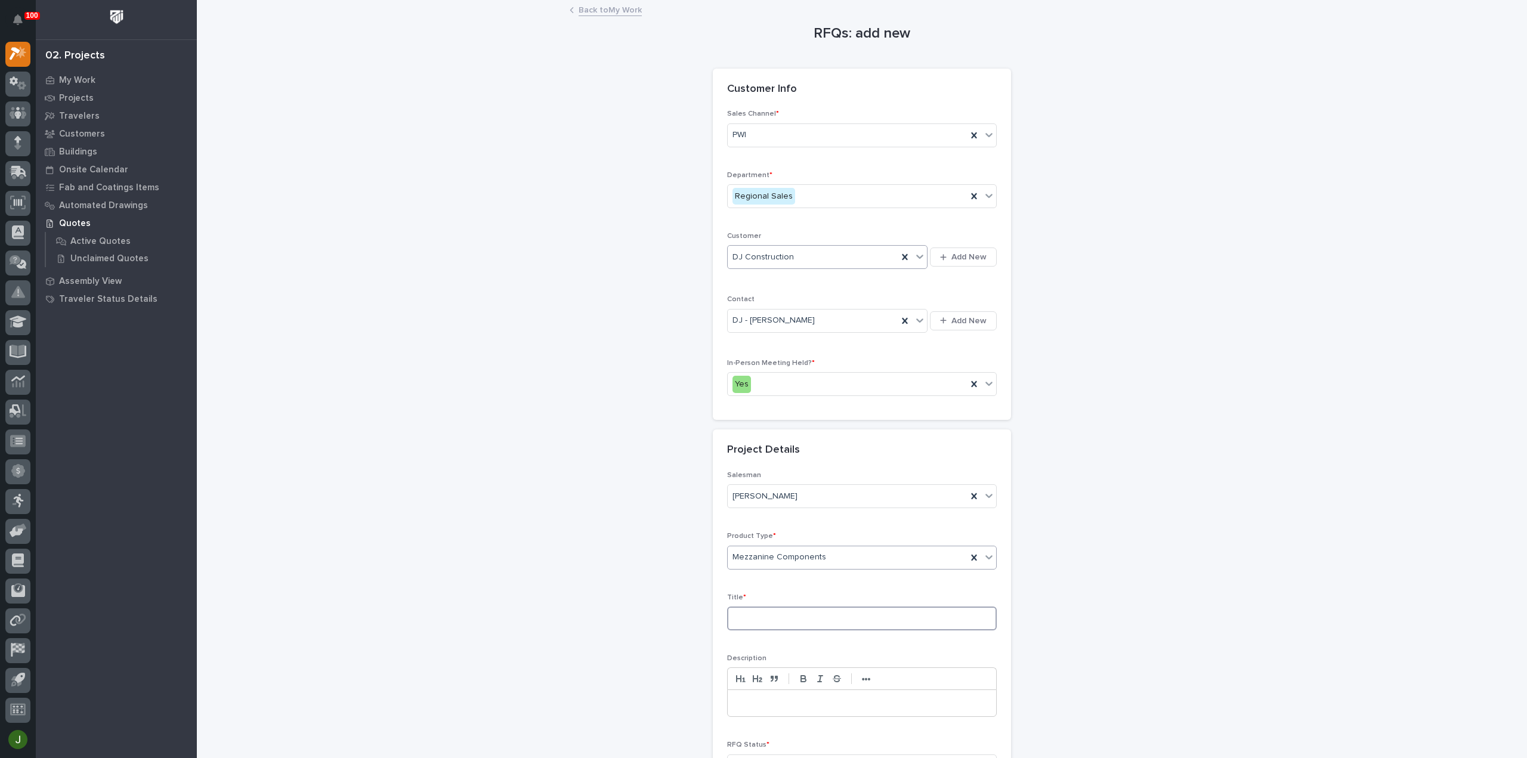
click at [749, 613] on input at bounding box center [862, 619] width 270 height 24
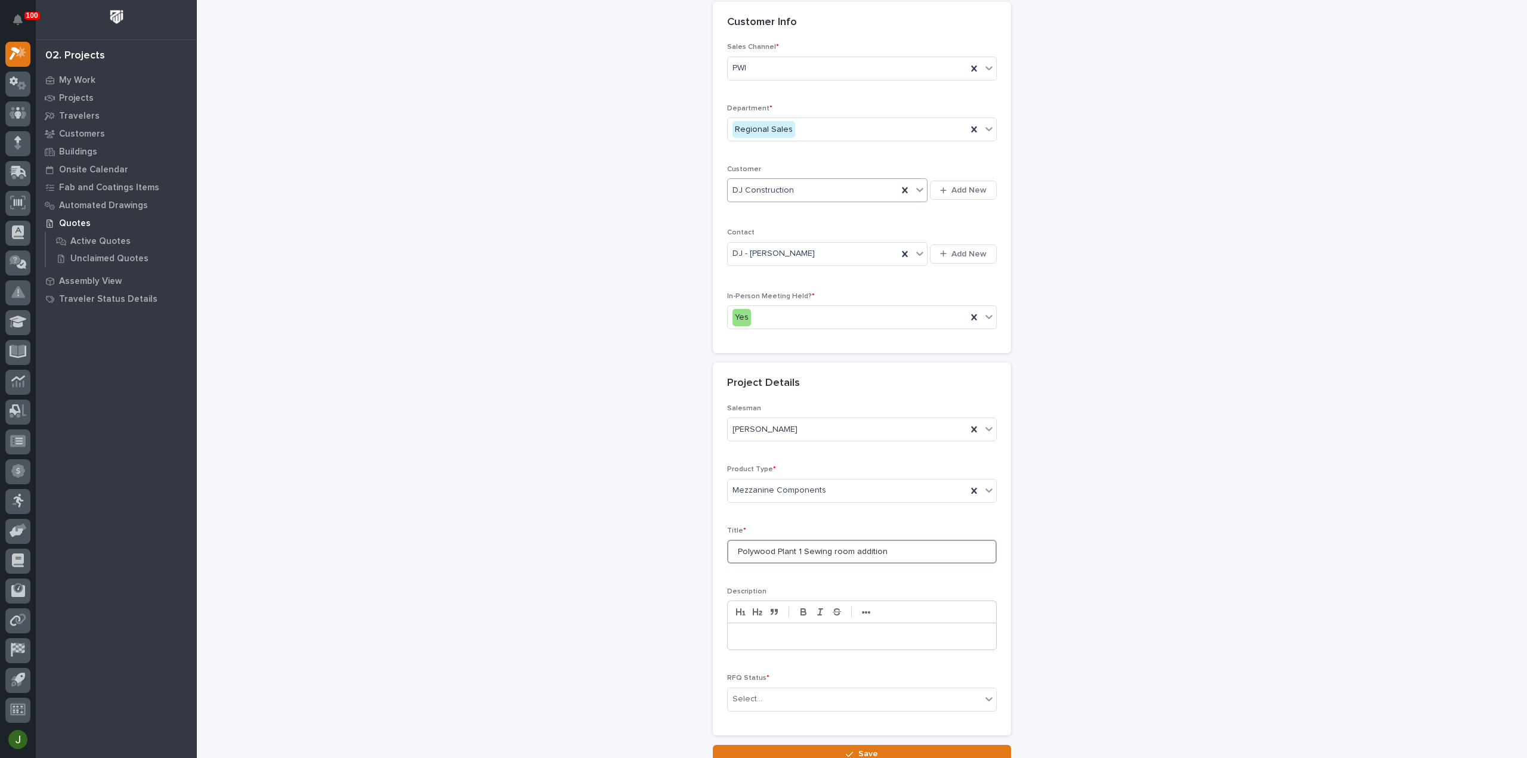
scroll to position [162, 0]
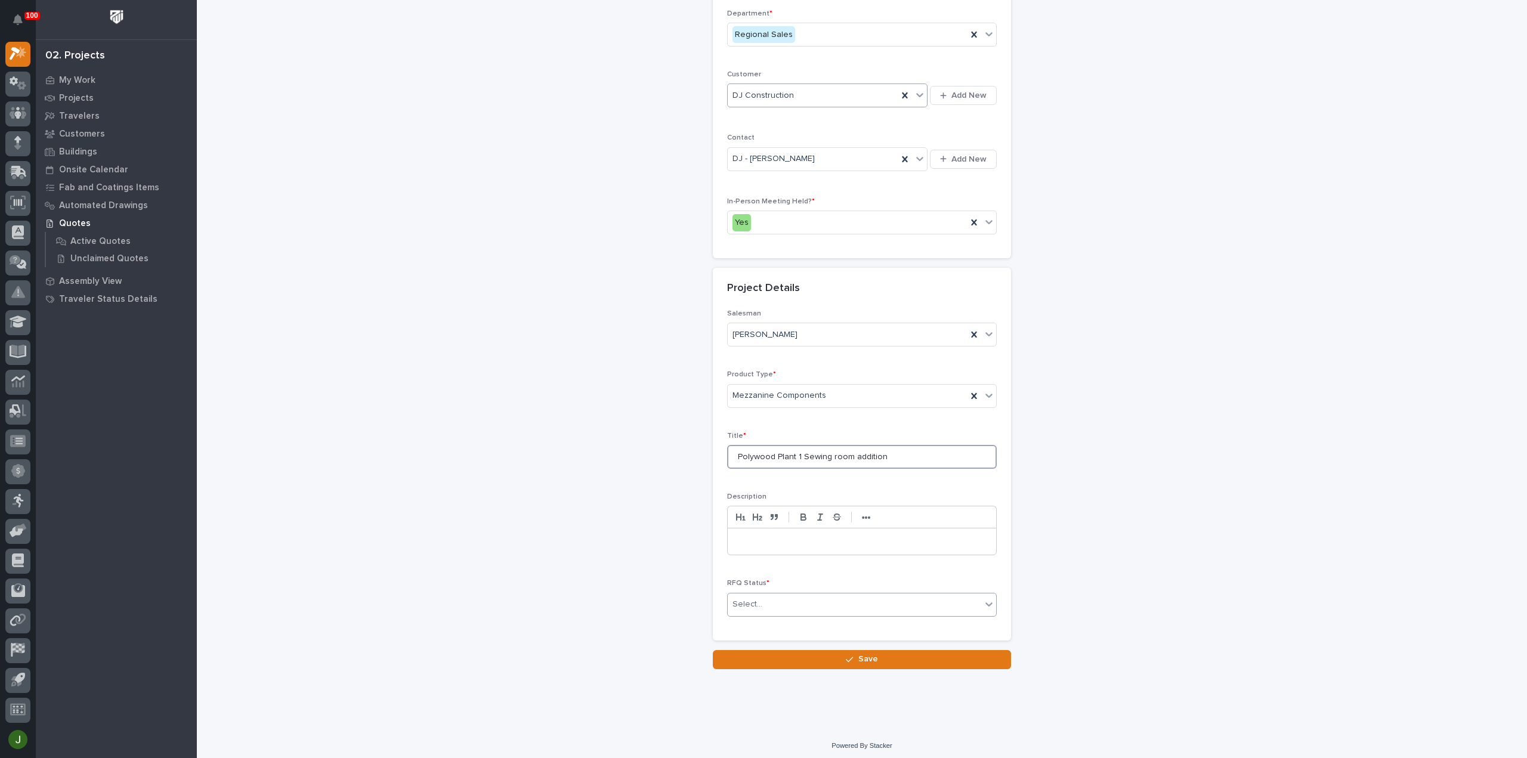
type input "Polywood Plant 1 Sewing room addition"
click at [761, 600] on div "Select..." at bounding box center [855, 605] width 254 height 20
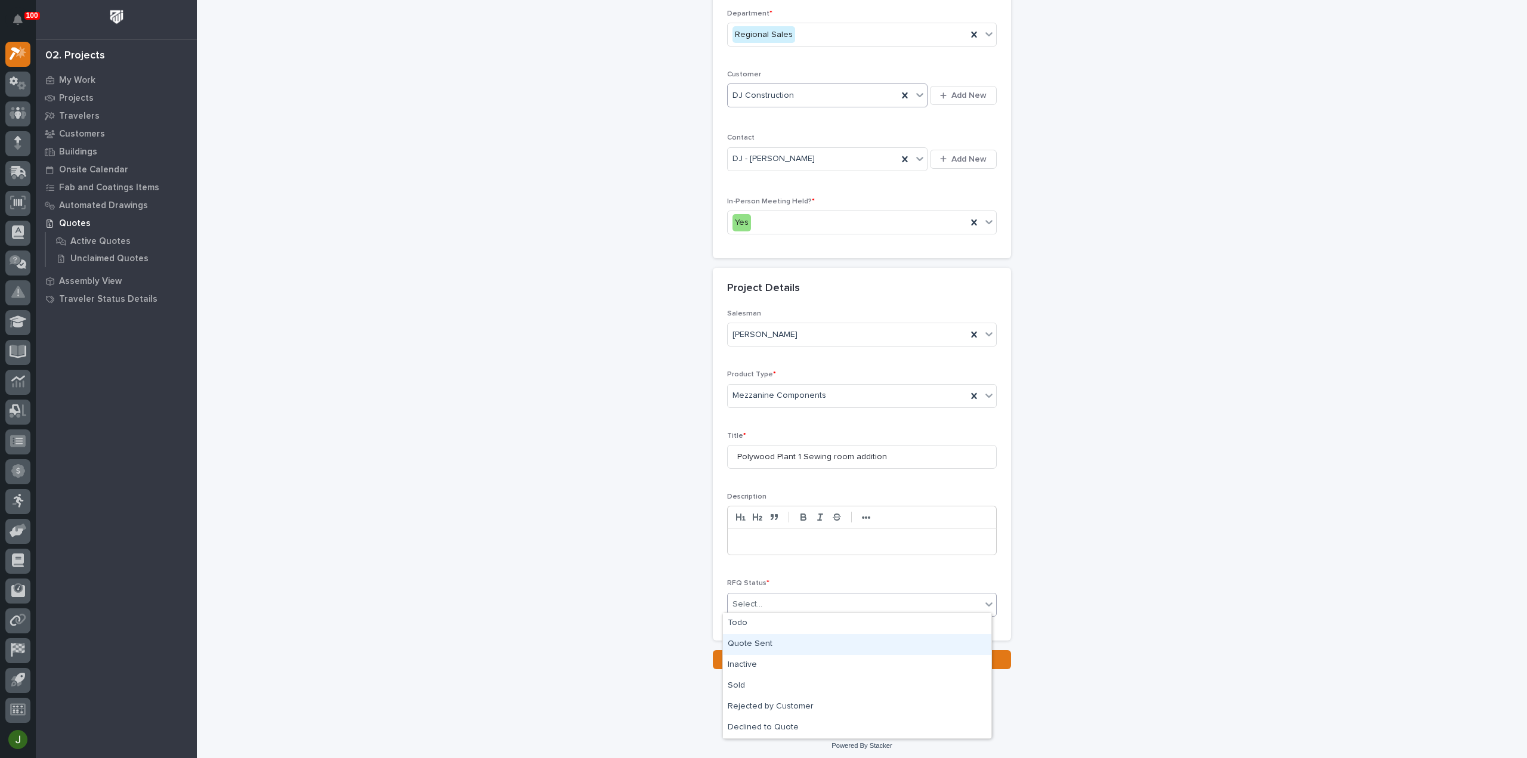
click at [762, 643] on div "Quote Sent" at bounding box center [857, 644] width 268 height 21
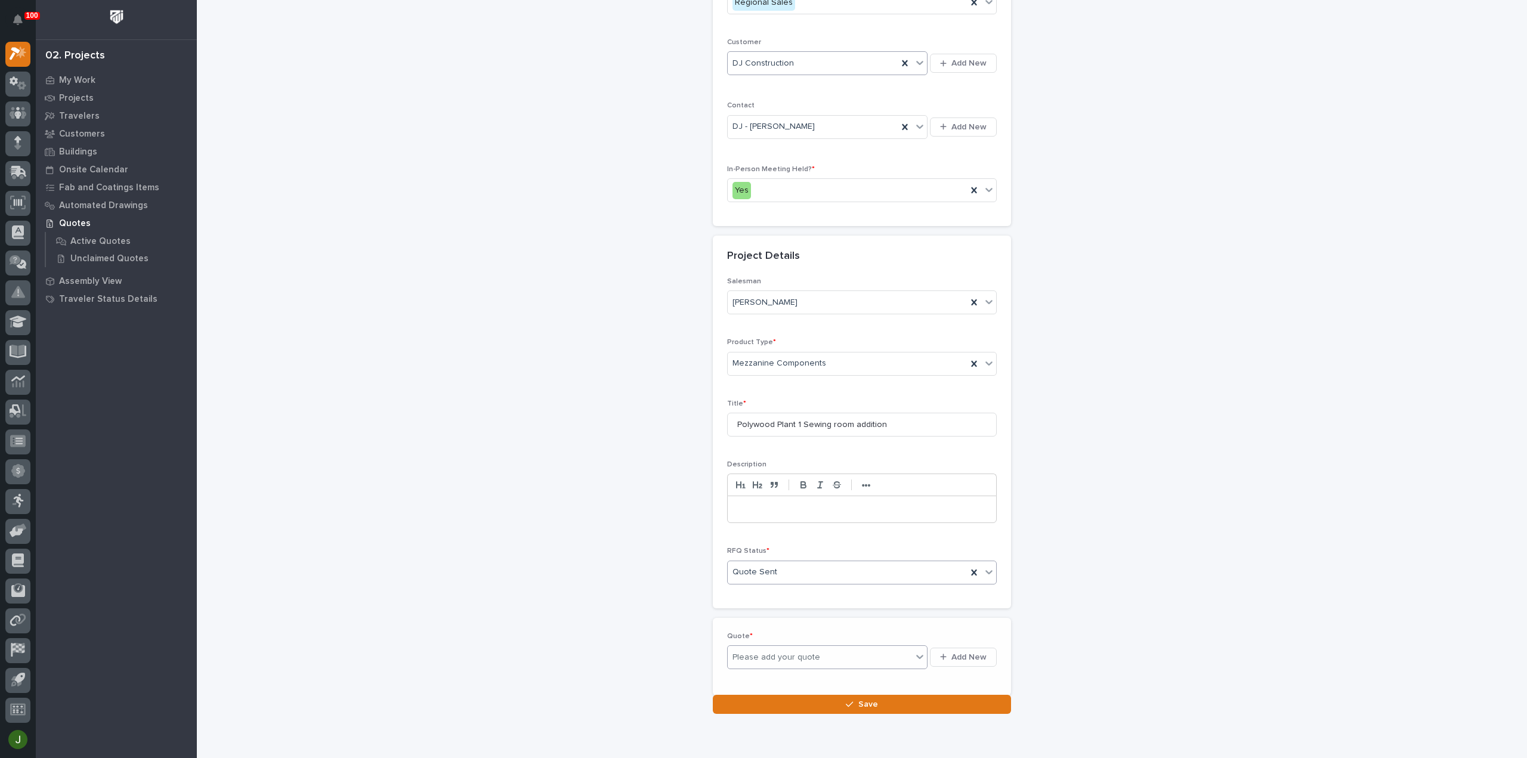
scroll to position [205, 0]
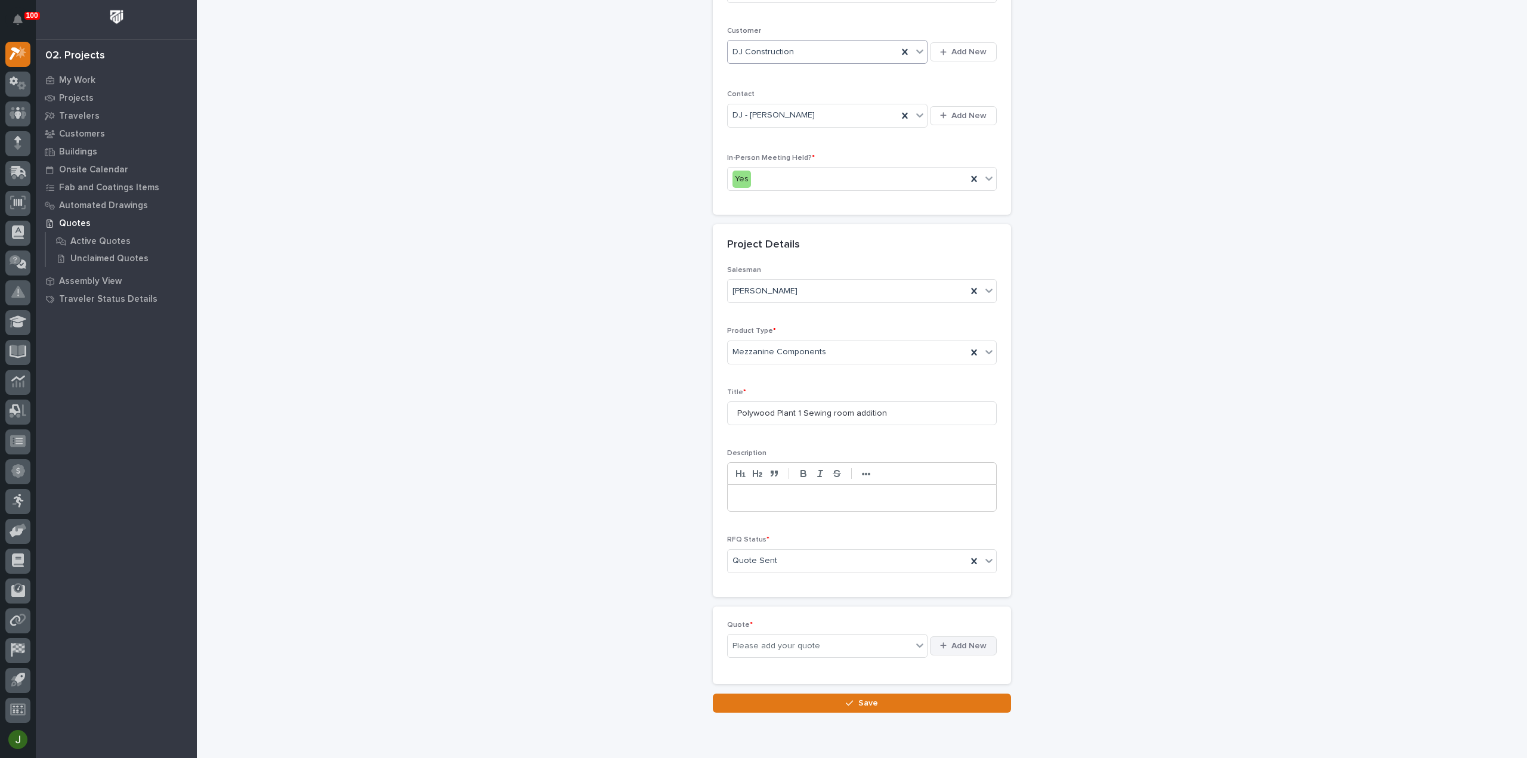
click at [960, 641] on span "Add New" at bounding box center [969, 646] width 35 height 11
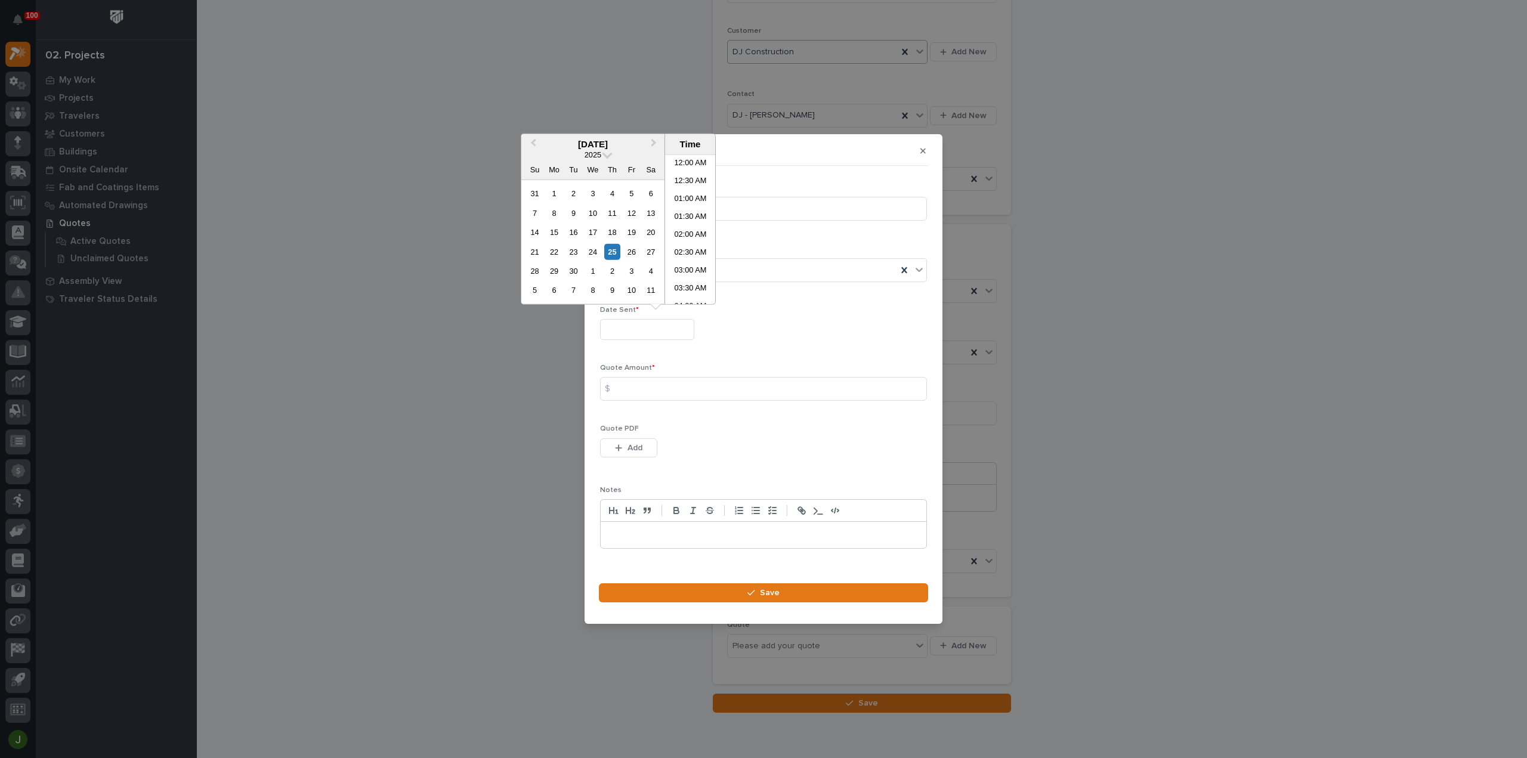
click at [626, 339] on input "text" at bounding box center [647, 329] width 94 height 21
click at [688, 213] on li "03:30 PM" at bounding box center [690, 212] width 51 height 18
type input "**********"
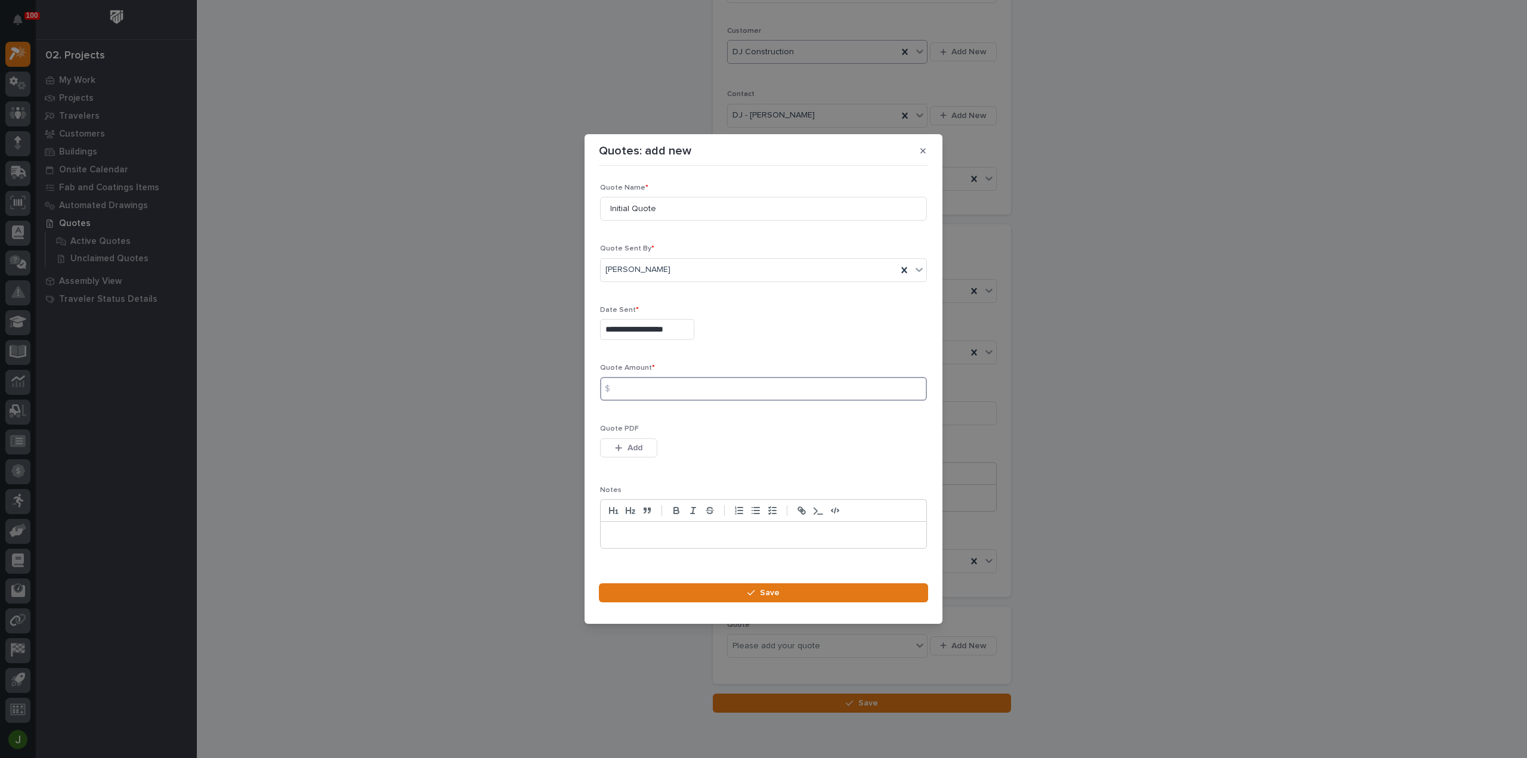
click at [628, 390] on input at bounding box center [763, 389] width 327 height 24
click at [623, 386] on div "$" at bounding box center [612, 389] width 24 height 24
click at [646, 391] on input at bounding box center [763, 389] width 327 height 24
type input "565371"
click at [628, 445] on span "Add" at bounding box center [635, 448] width 15 height 11
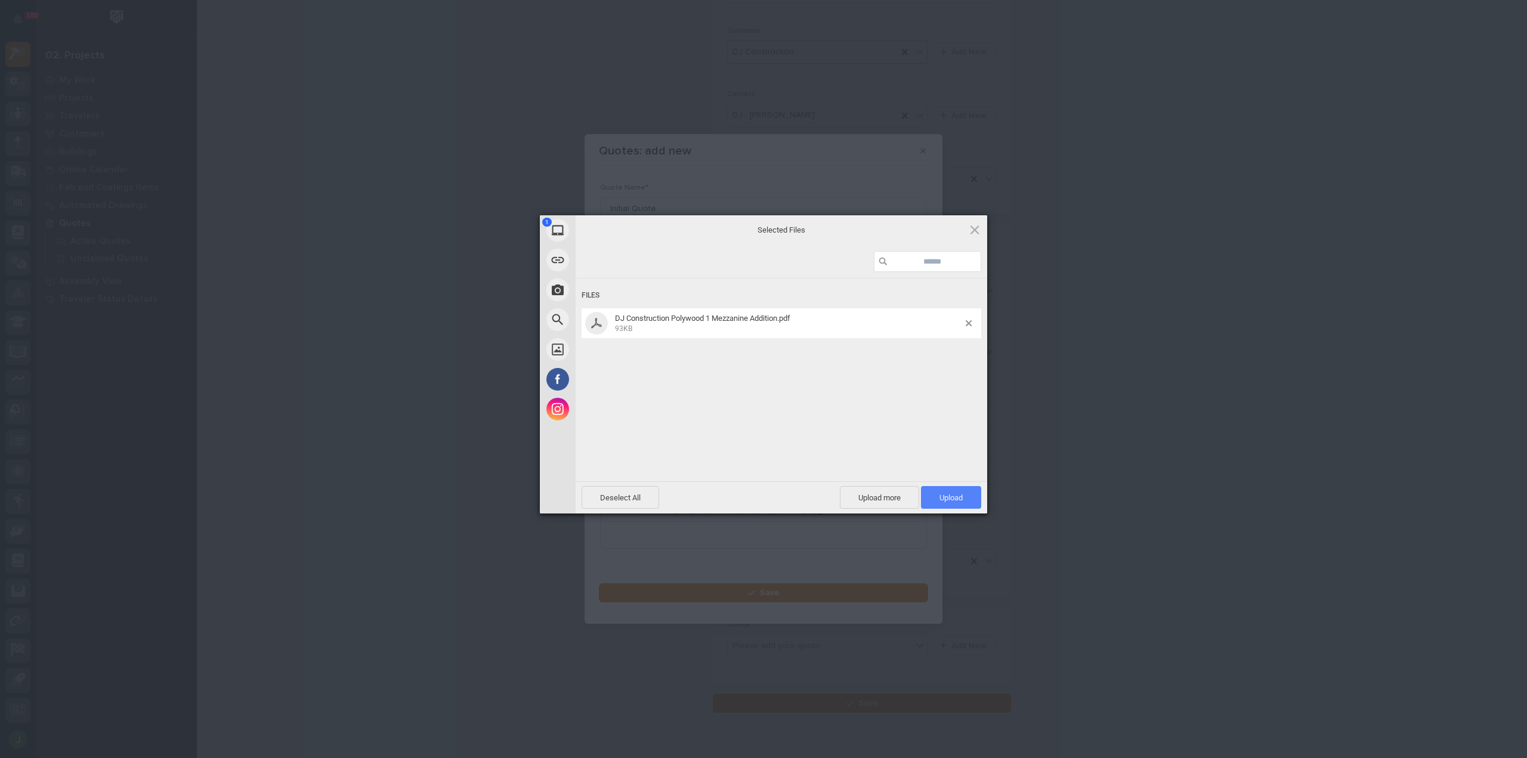
click at [950, 503] on span "Upload 1" at bounding box center [951, 497] width 60 height 23
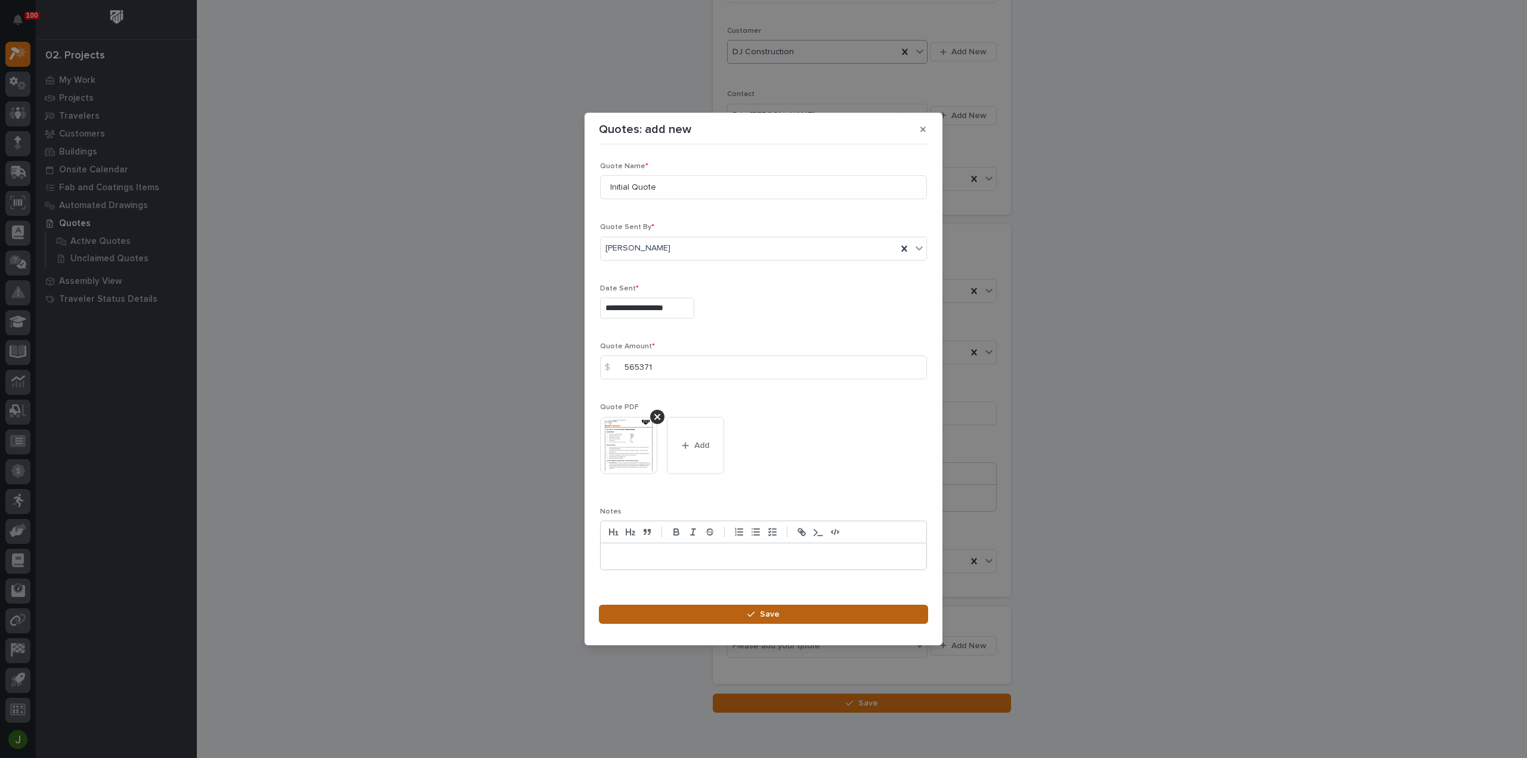
click at [761, 611] on span "Save" at bounding box center [770, 614] width 20 height 11
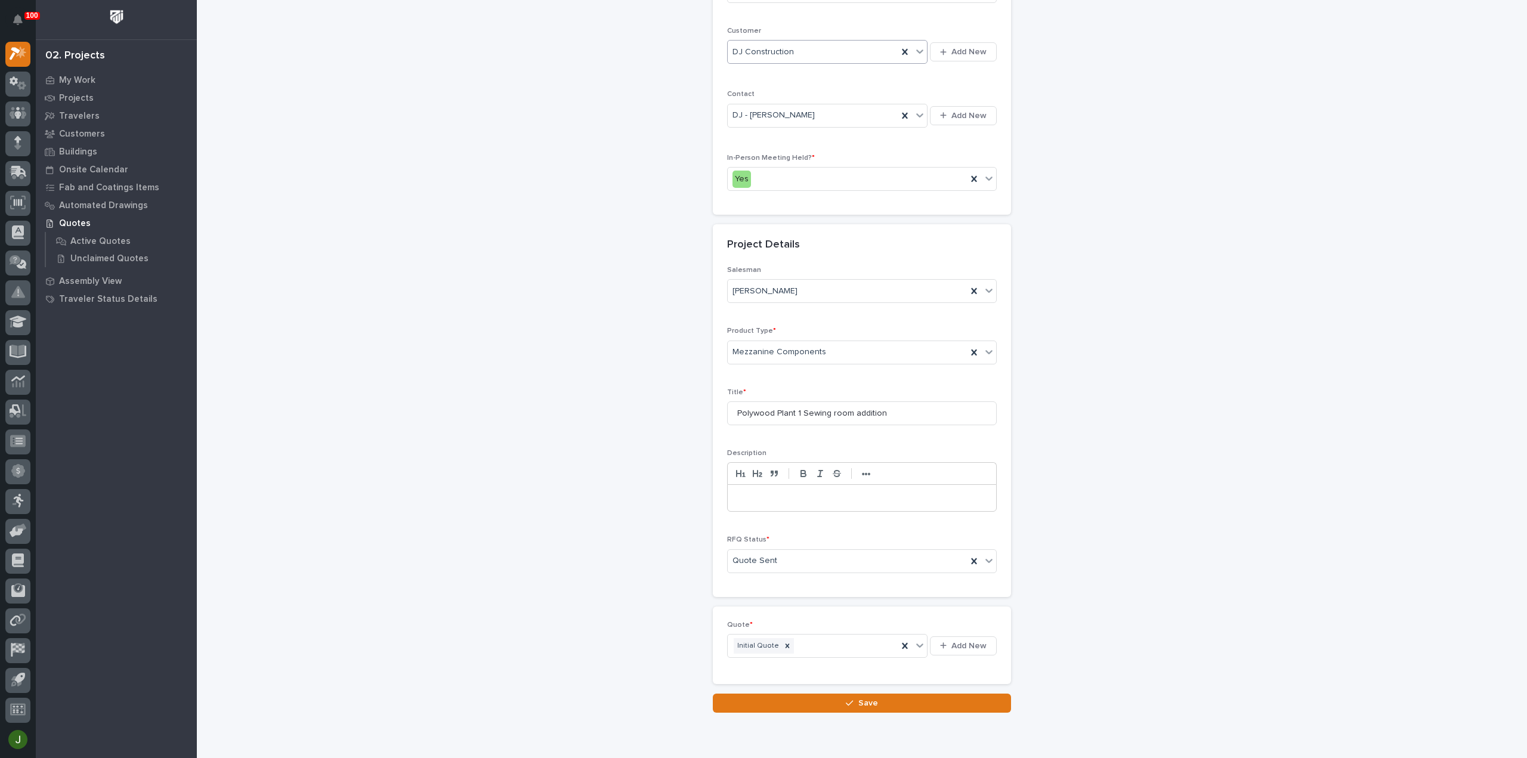
click at [866, 694] on button "Save" at bounding box center [862, 703] width 298 height 19
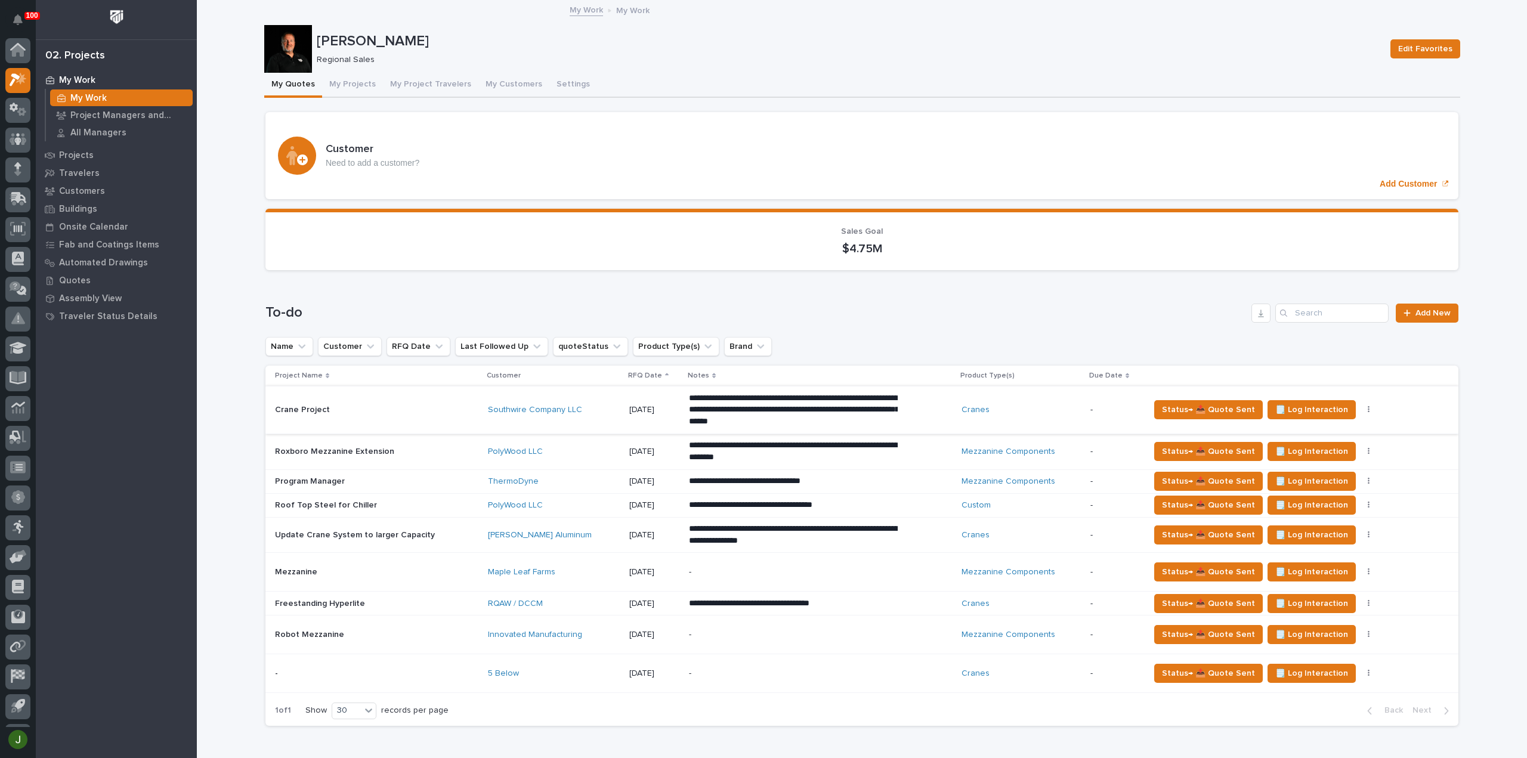
scroll to position [26, 0]
